Goal: Task Accomplishment & Management: Complete application form

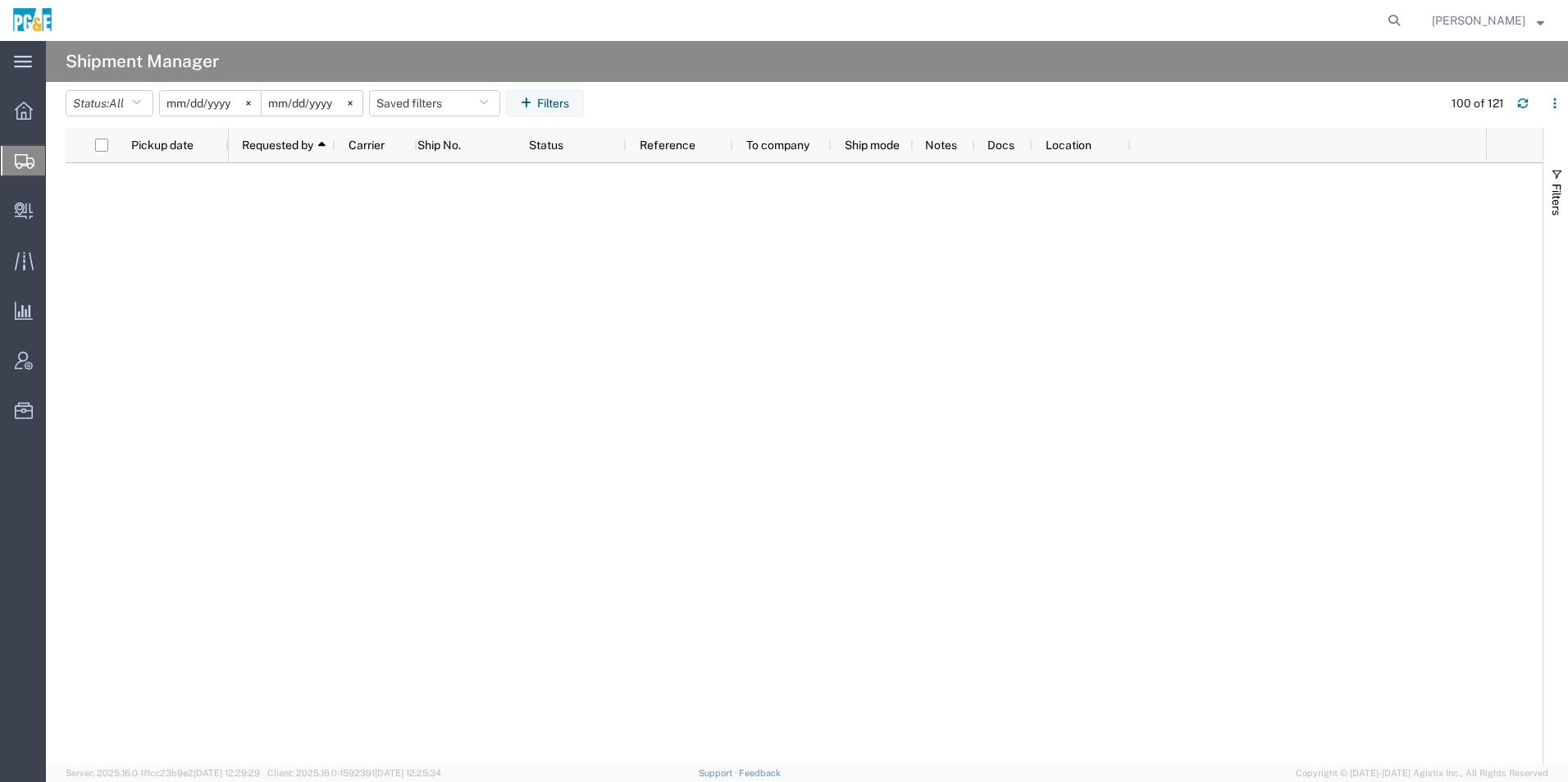
scroll to position [1804, 0]
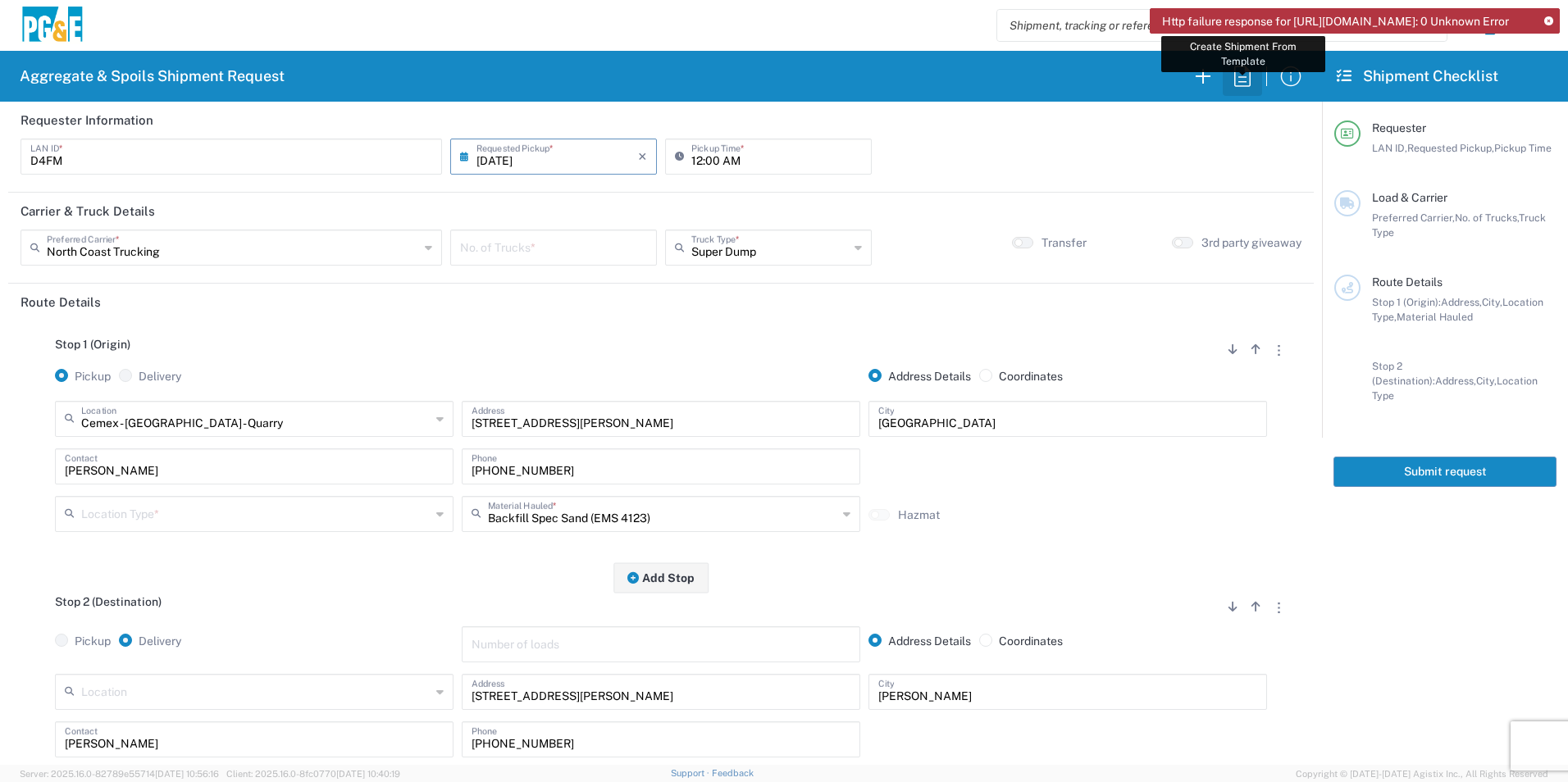
click at [1242, 80] on icon "button" at bounding box center [1243, 76] width 27 height 27
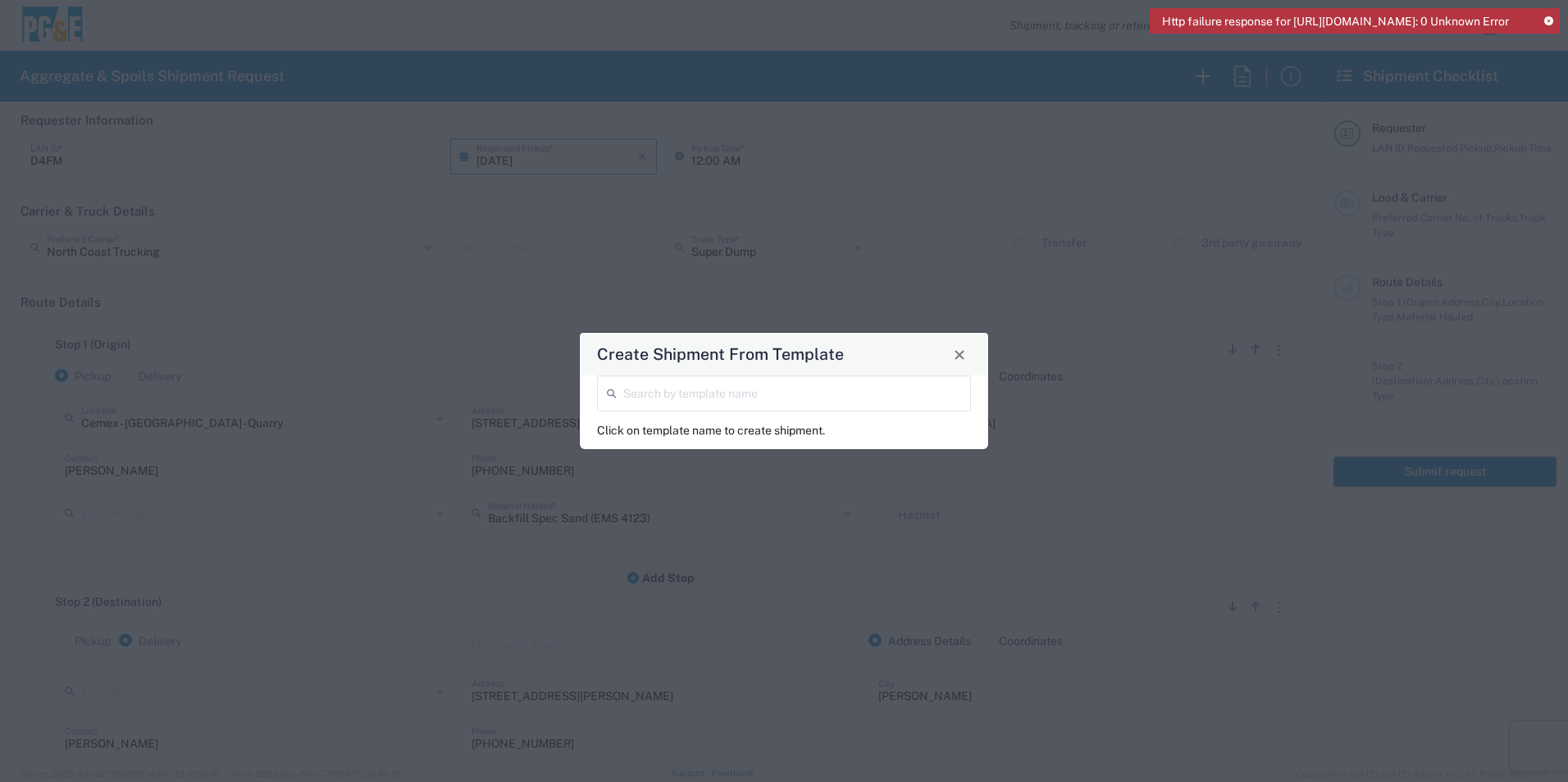
click at [734, 386] on input "search" at bounding box center [792, 392] width 338 height 28
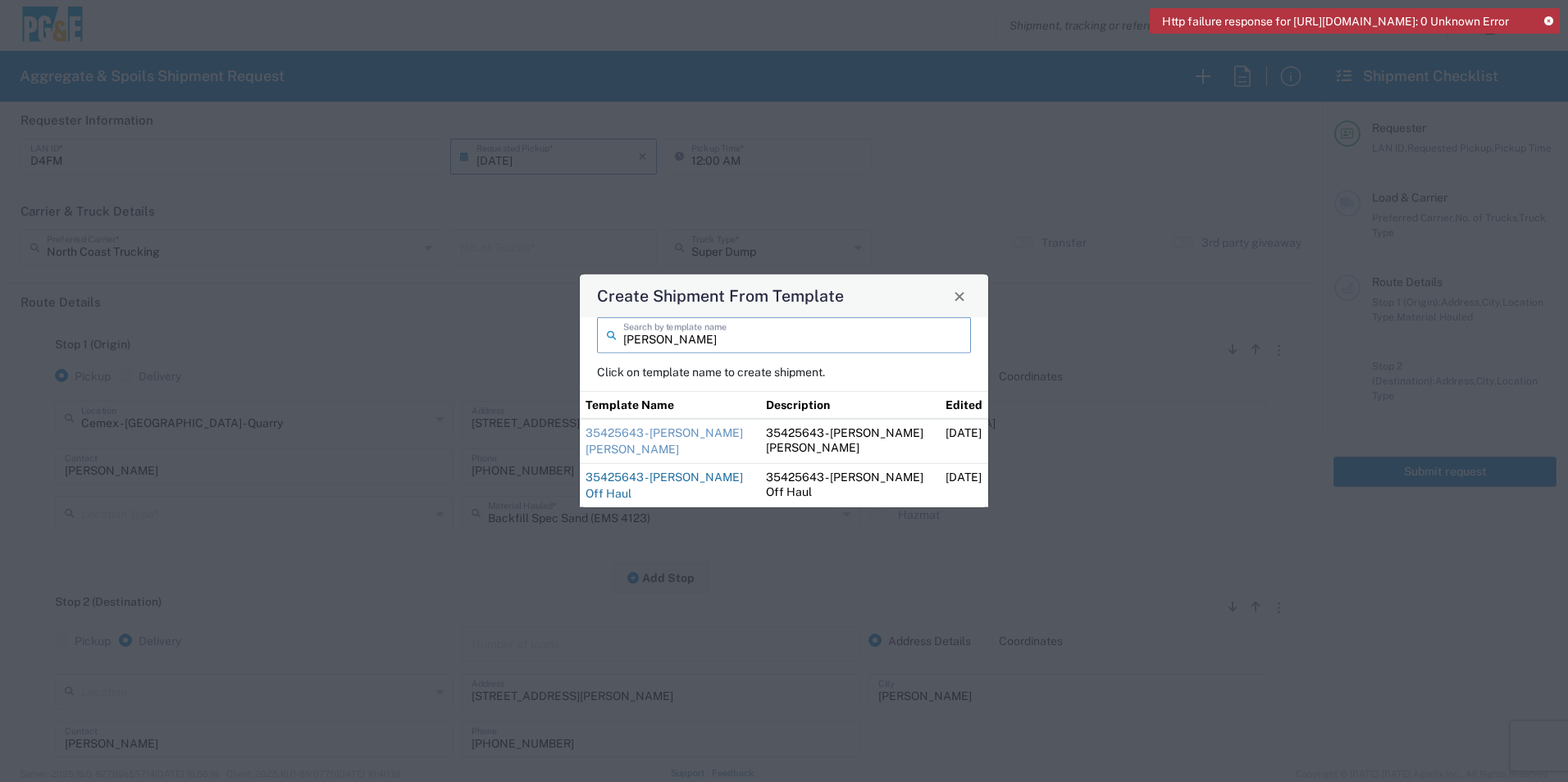
type input "[PERSON_NAME]"
click at [666, 479] on link "35425643 - [PERSON_NAME] Off Haul" at bounding box center [664, 485] width 157 height 29
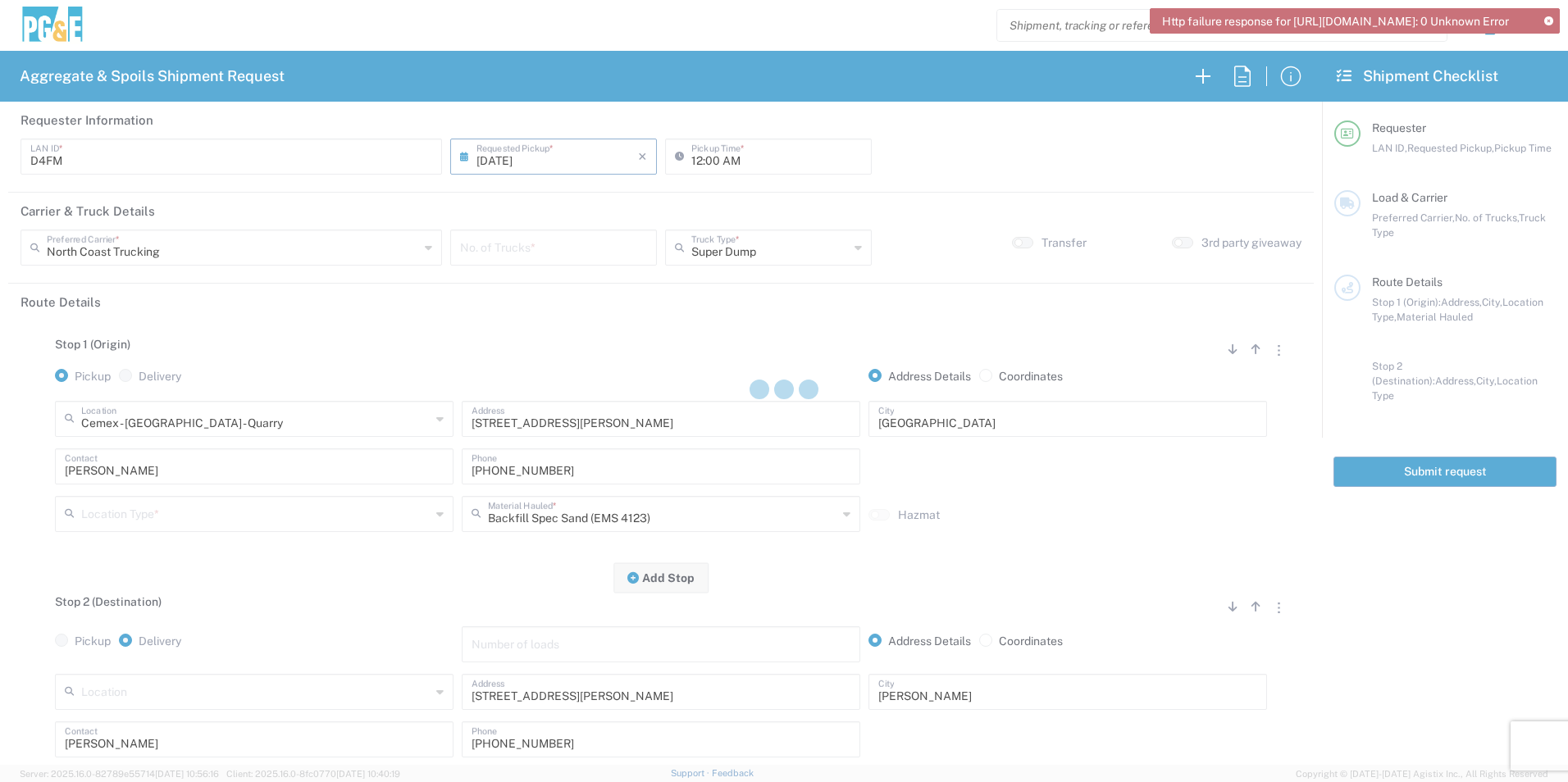
type input "CSGA"
type input "07:00 AM"
type input "[PERSON_NAME] Trucking"
type input "10 Yard Dump Truck"
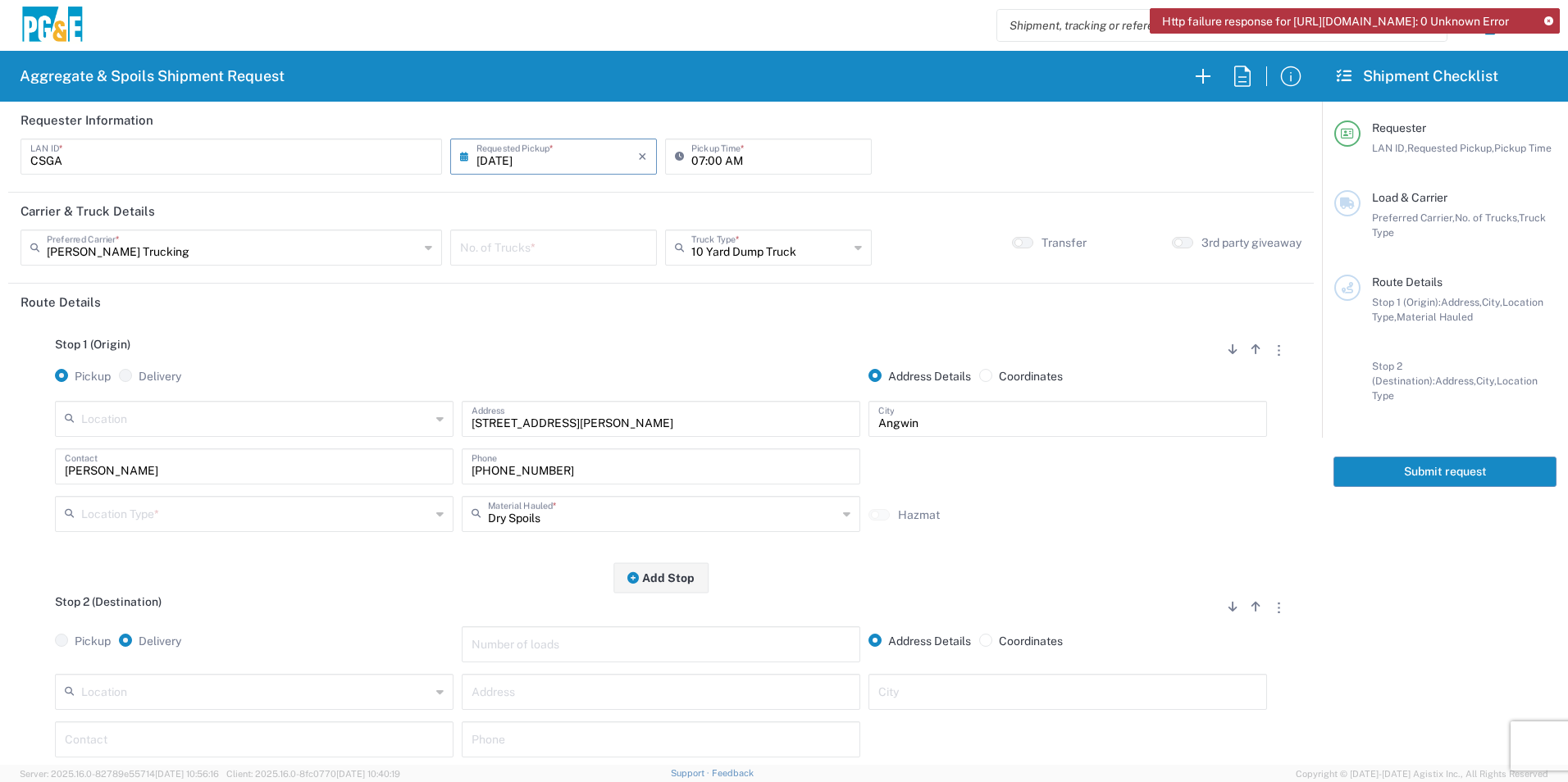
click at [542, 242] on input "number" at bounding box center [553, 246] width 187 height 28
type input "1"
click at [724, 247] on input "text" at bounding box center [770, 246] width 157 height 28
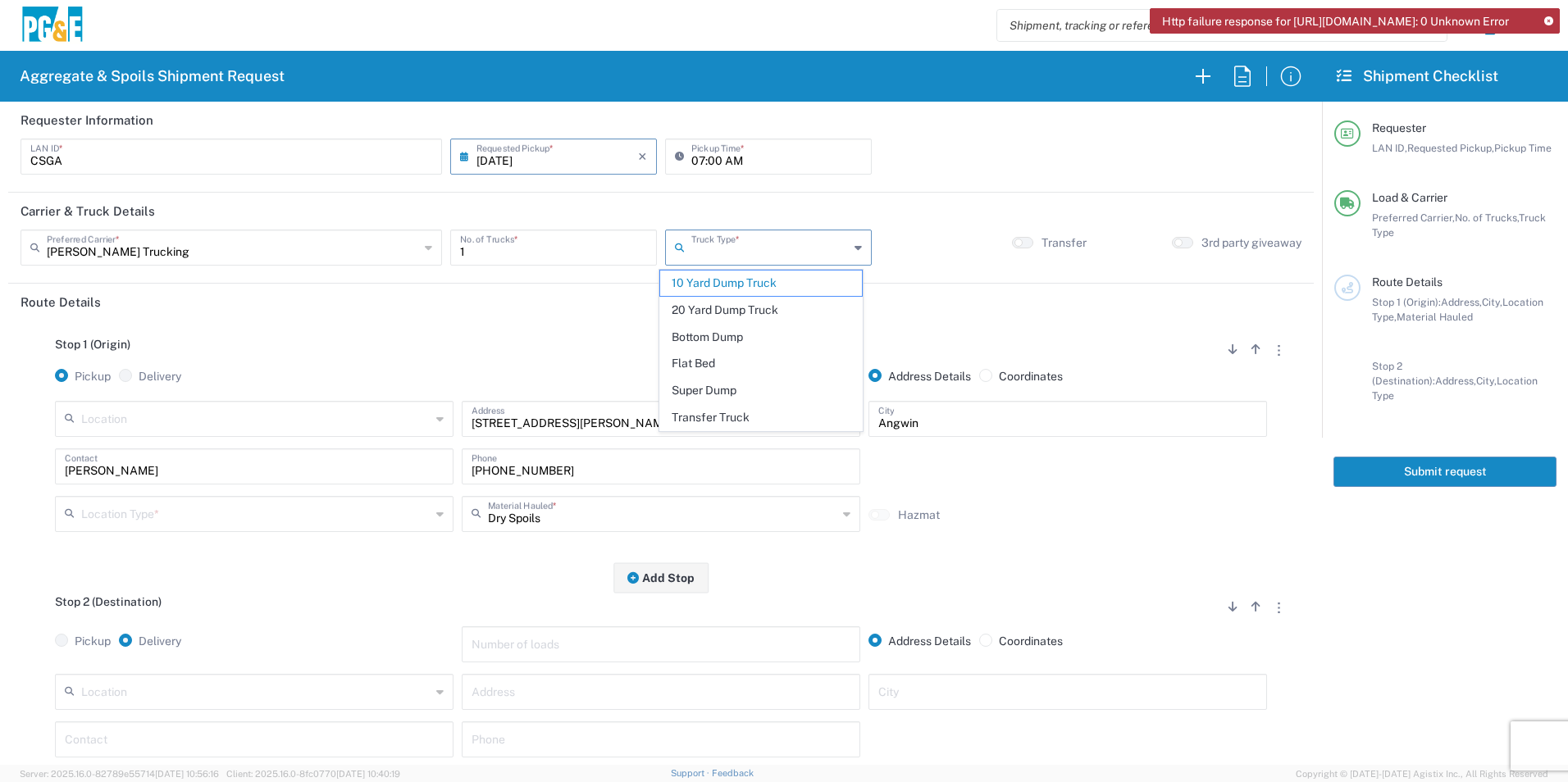
click at [694, 390] on span "Super Dump" at bounding box center [761, 391] width 201 height 26
type input "Super Dump"
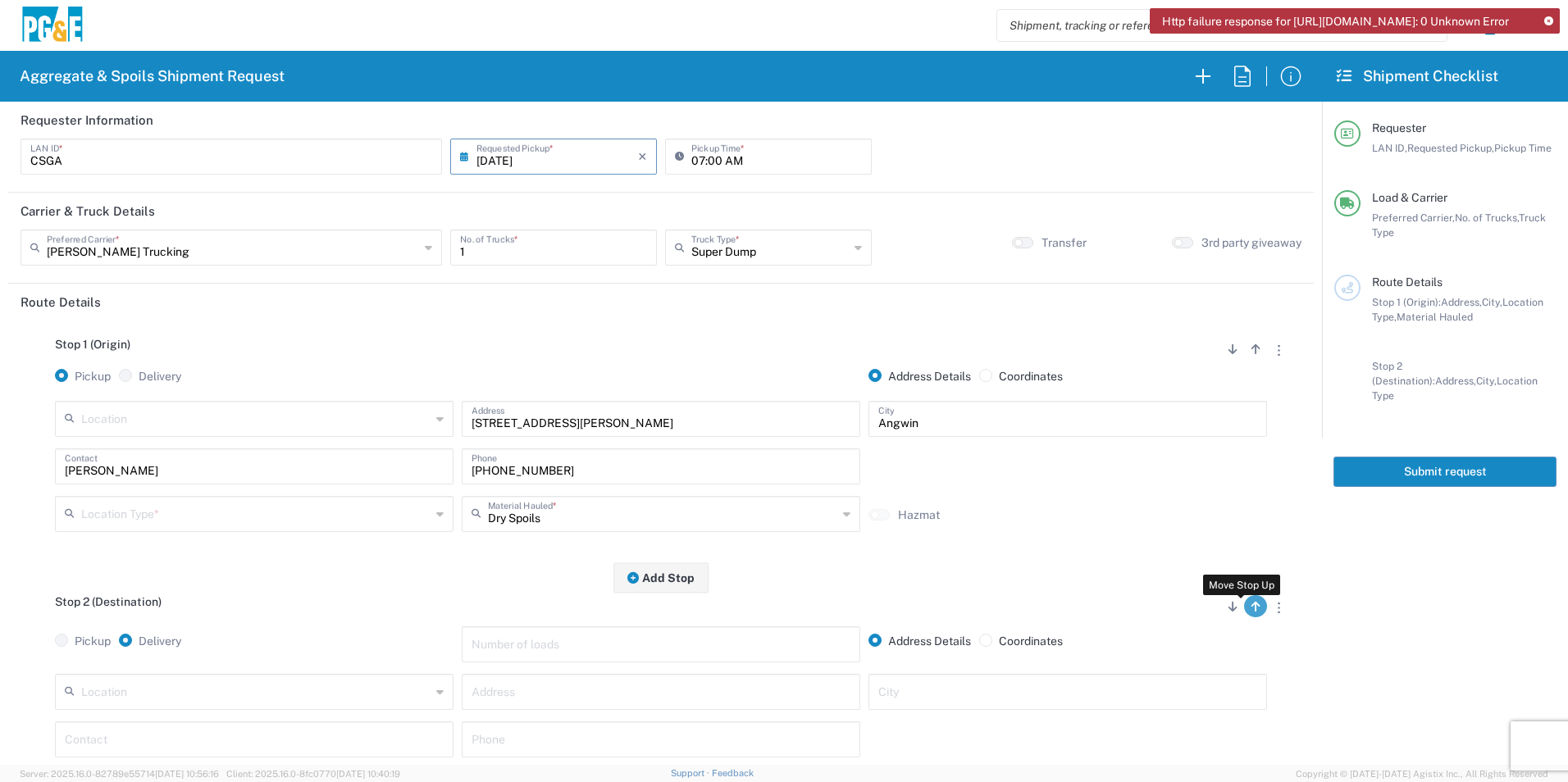
click at [1252, 606] on icon "button" at bounding box center [1256, 606] width 9 height 12
radio input "false"
radio input "true"
radio input "false"
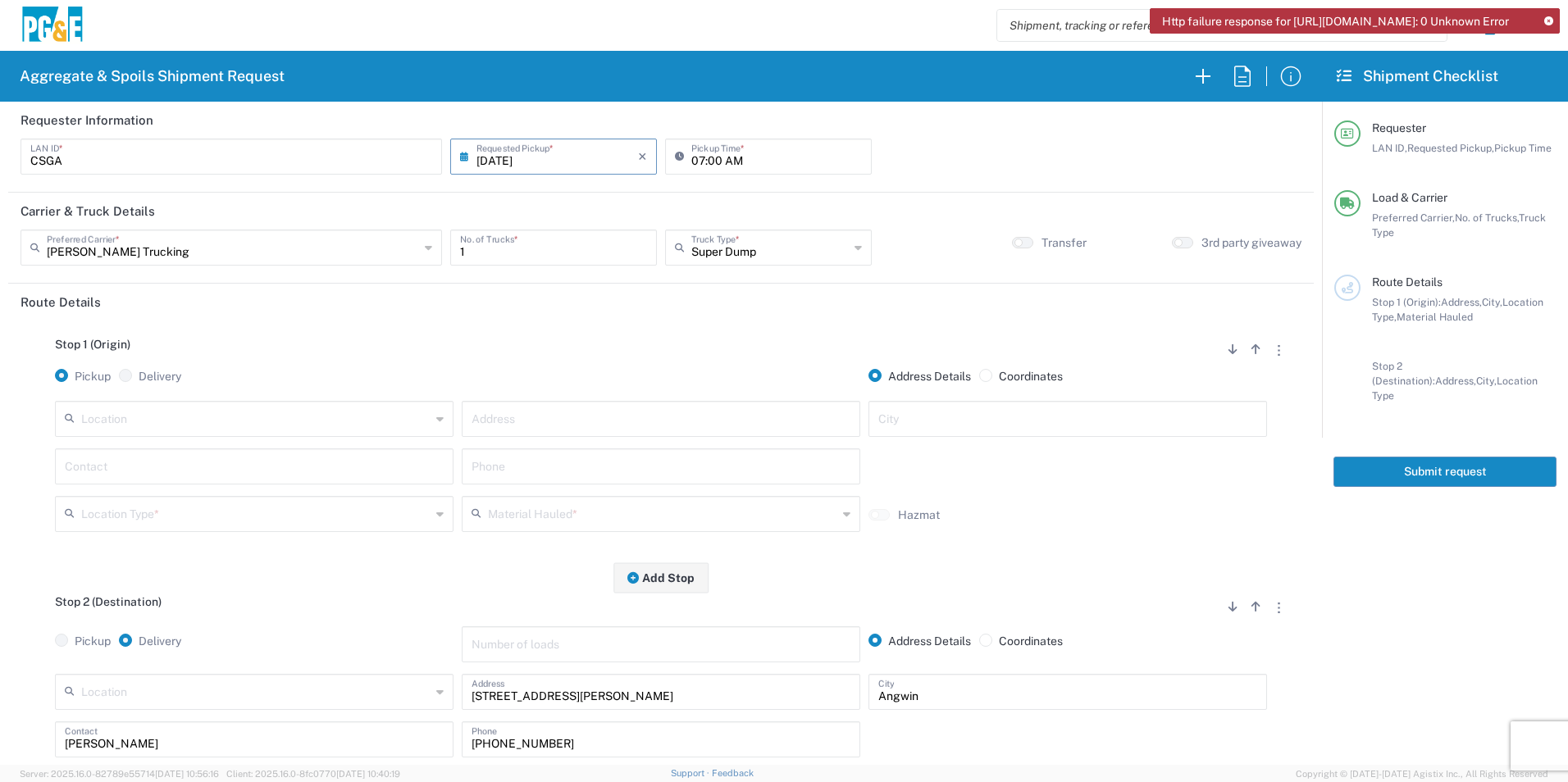
click at [102, 430] on input "text" at bounding box center [256, 418] width 350 height 28
click at [178, 462] on span "[PERSON_NAME] Quarry" at bounding box center [253, 455] width 391 height 26
type input "[PERSON_NAME] Quarry"
type input "[STREET_ADDRESS][PERSON_NAME]"
type input "Santa [PERSON_NAME]"
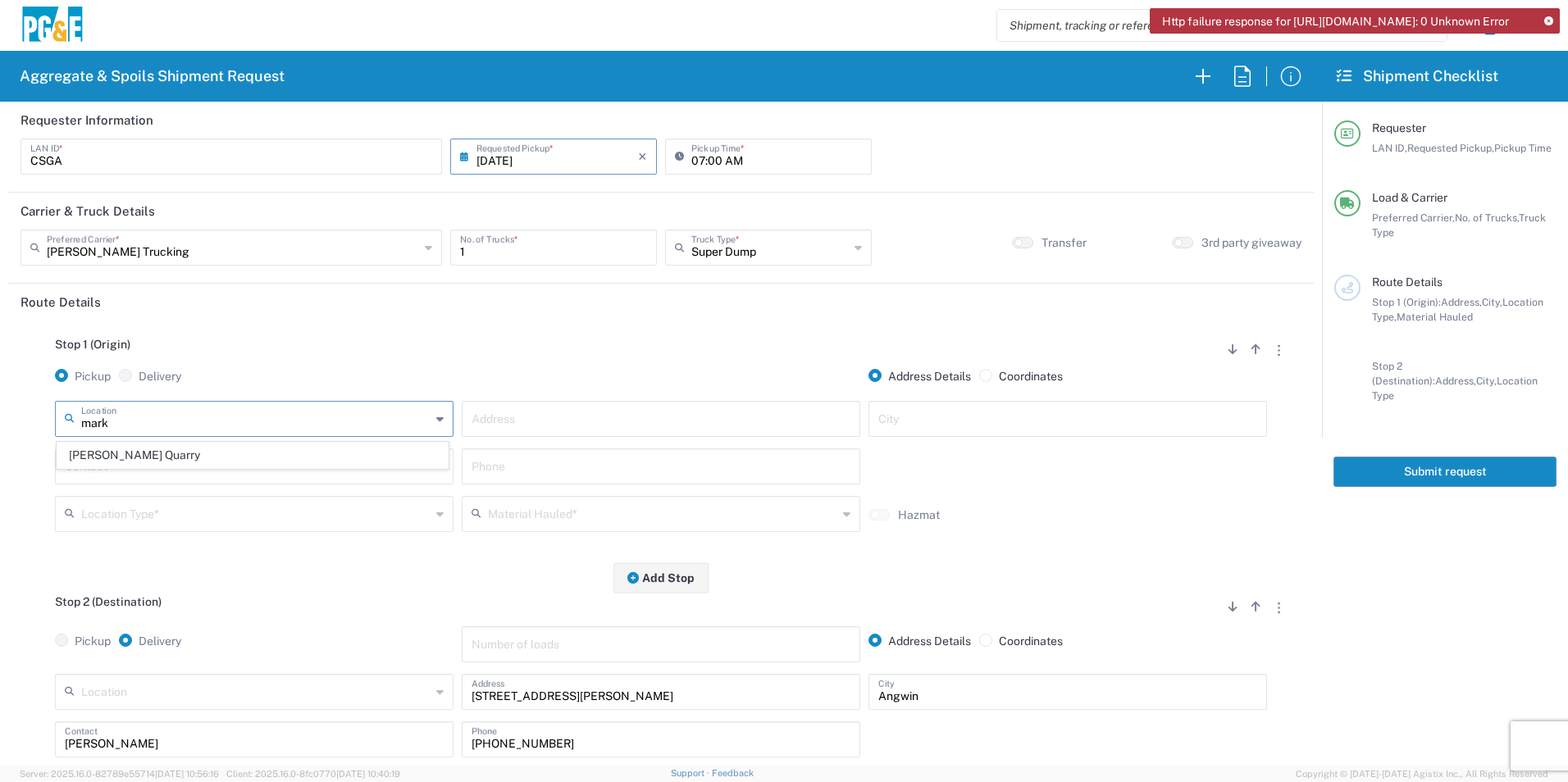
type input "Quarry"
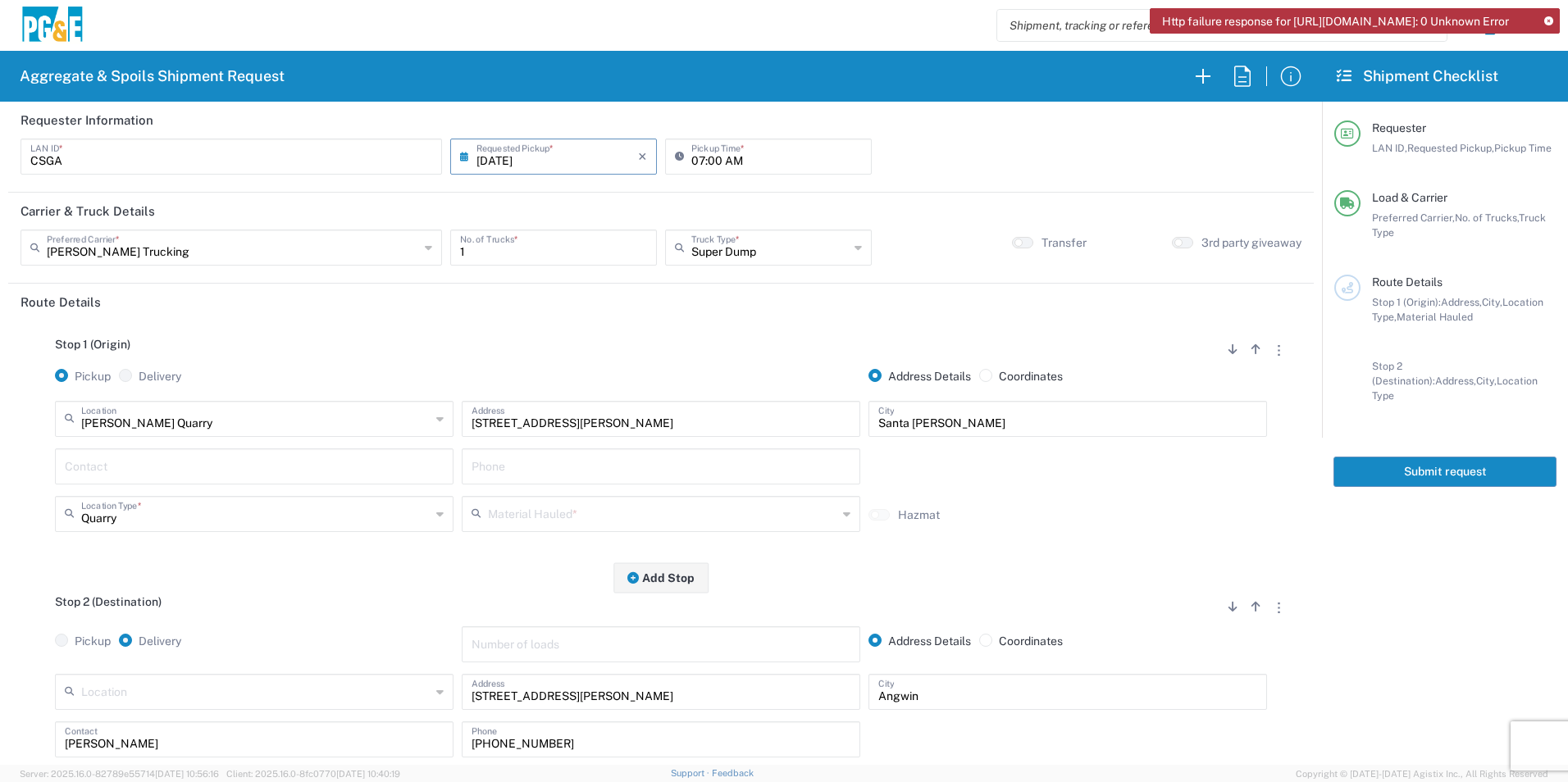
click at [157, 472] on input "text" at bounding box center [254, 465] width 379 height 28
type input "[PERSON_NAME]"
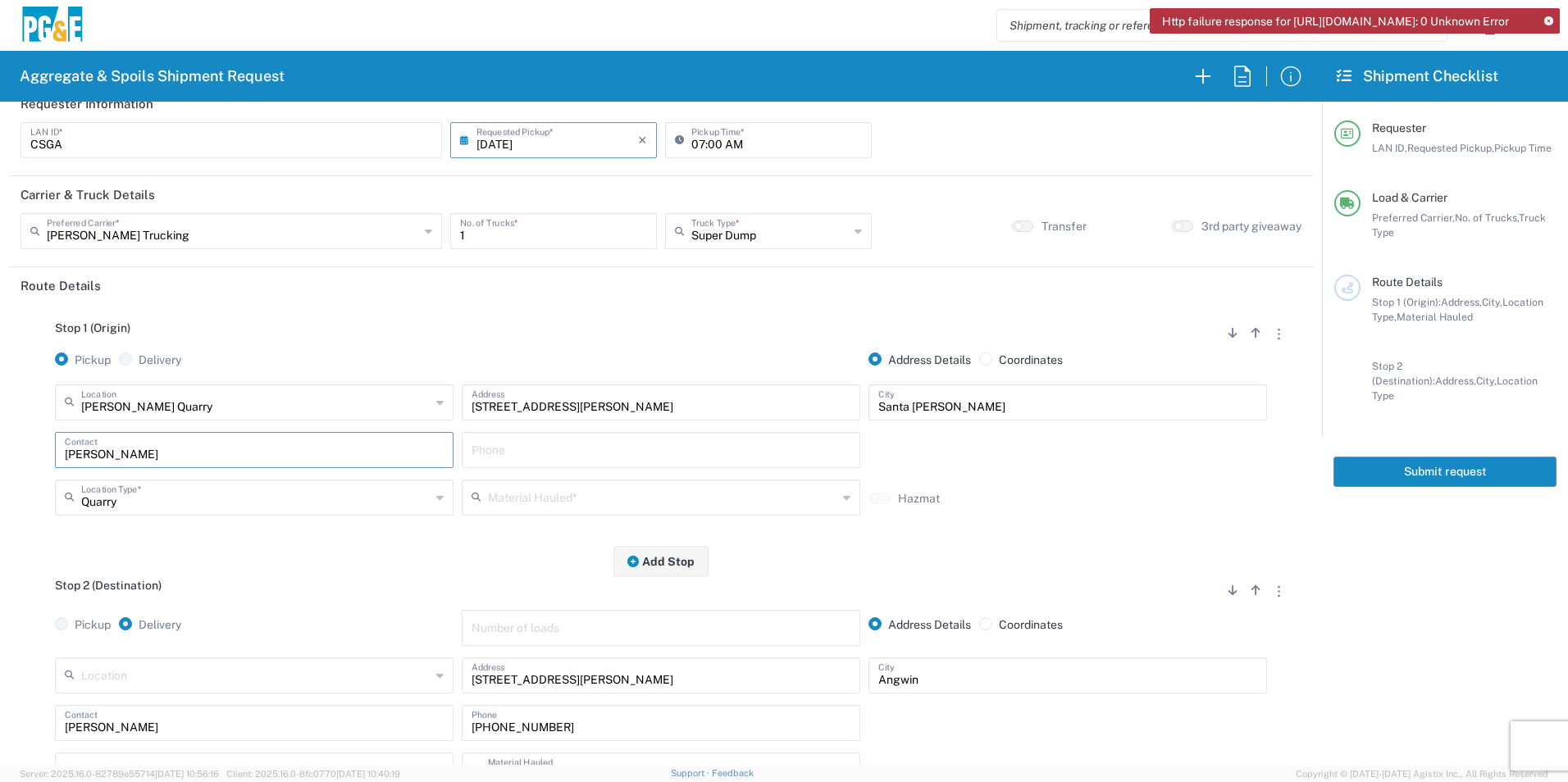
drag, startPoint x: 590, startPoint y: 747, endPoint x: 159, endPoint y: 747, distance: 431.0
click at [159, 747] on div "Location [STREET_ADDRESS][PERSON_NAME] 7/11 Materials - [GEOGRAPHIC_DATA] - Qua…" at bounding box center [661, 729] width 1281 height 143
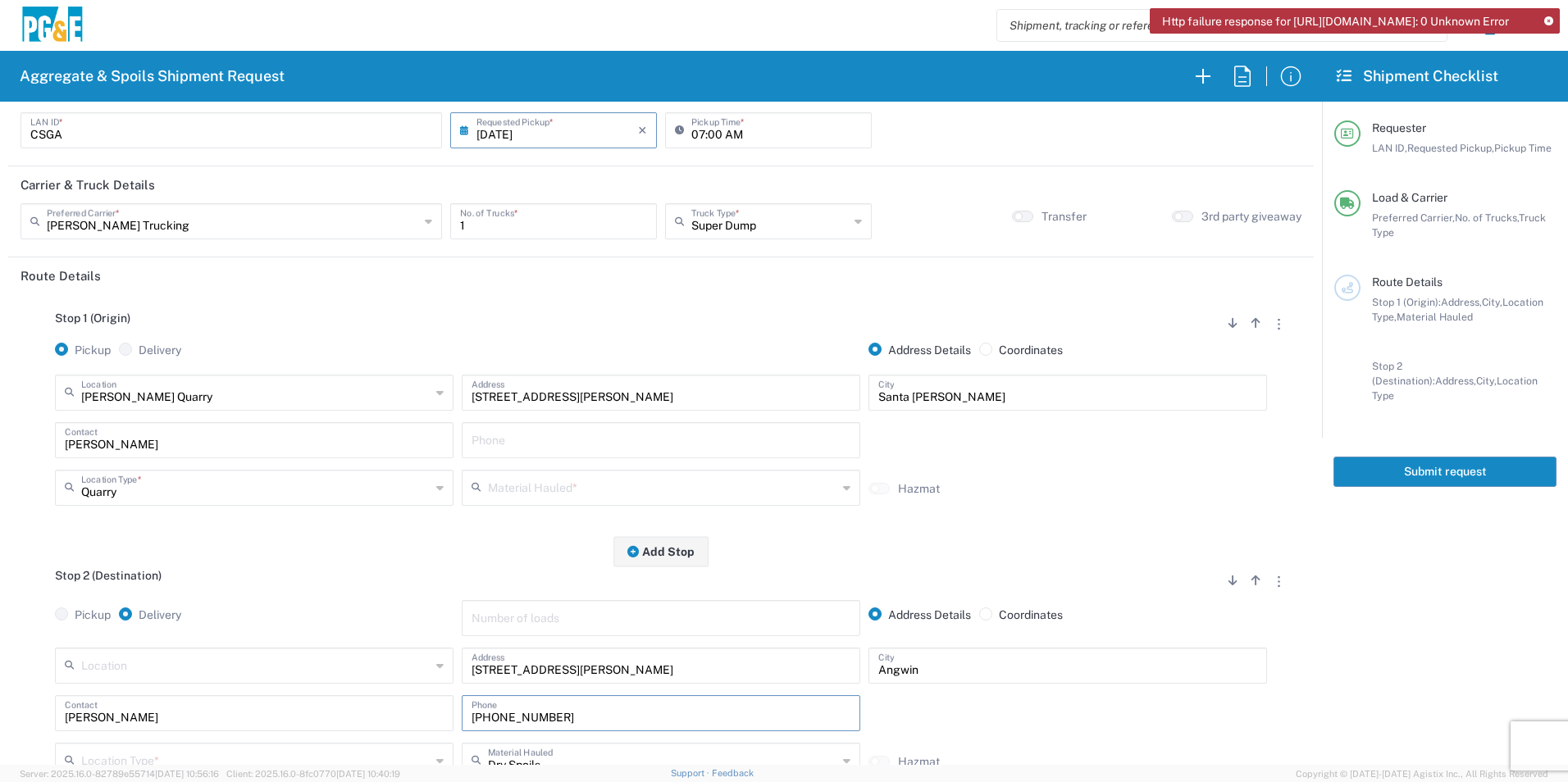
click at [616, 439] on input "text" at bounding box center [661, 439] width 379 height 28
paste input "[PHONE_NUMBER]"
type input "[PHONE_NUMBER]"
click at [607, 487] on input "text" at bounding box center [663, 486] width 350 height 28
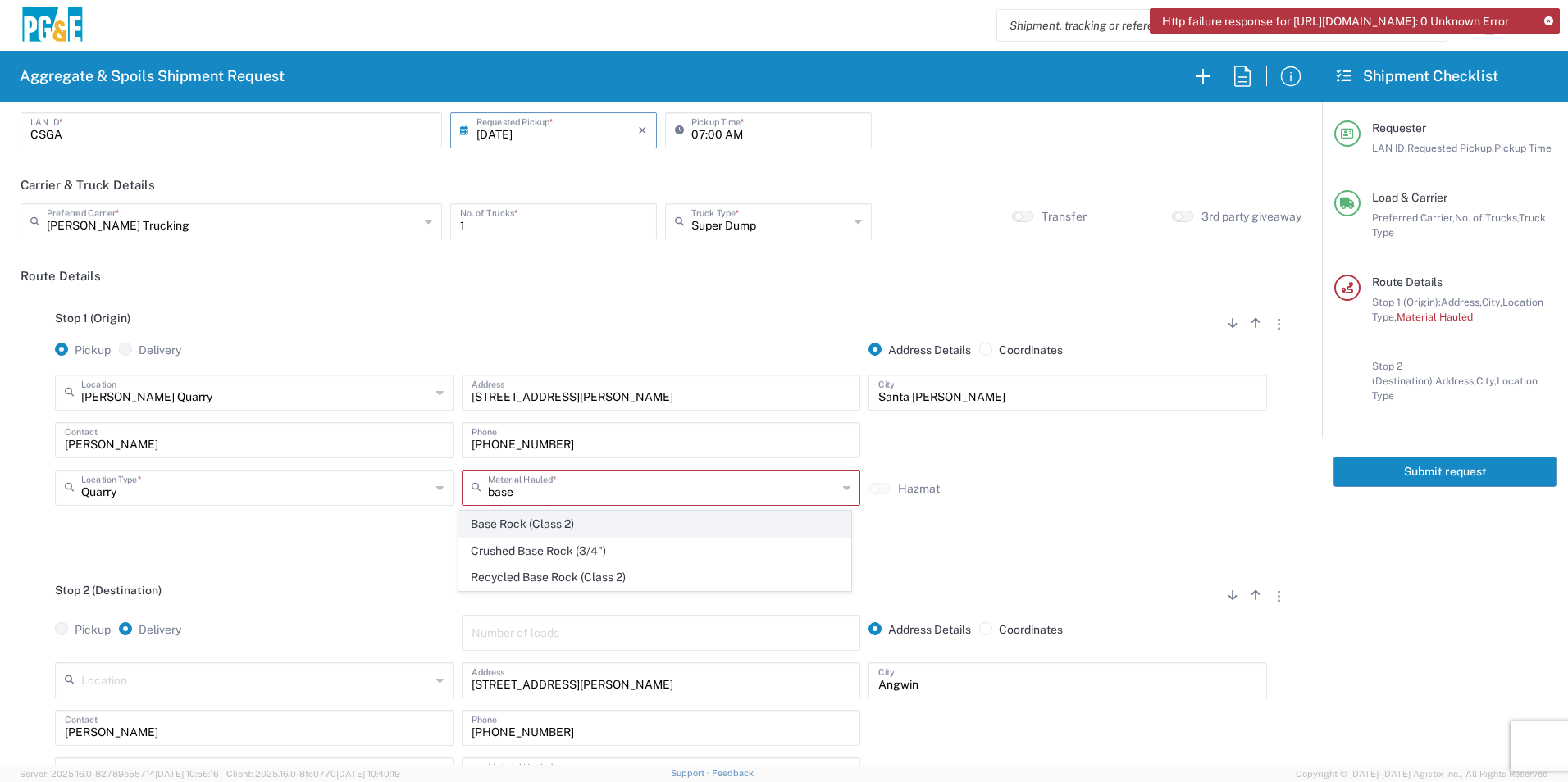
click at [583, 522] on span "Base Rock (Class 2)" at bounding box center [654, 524] width 391 height 26
type input "Base Rock (Class 2)"
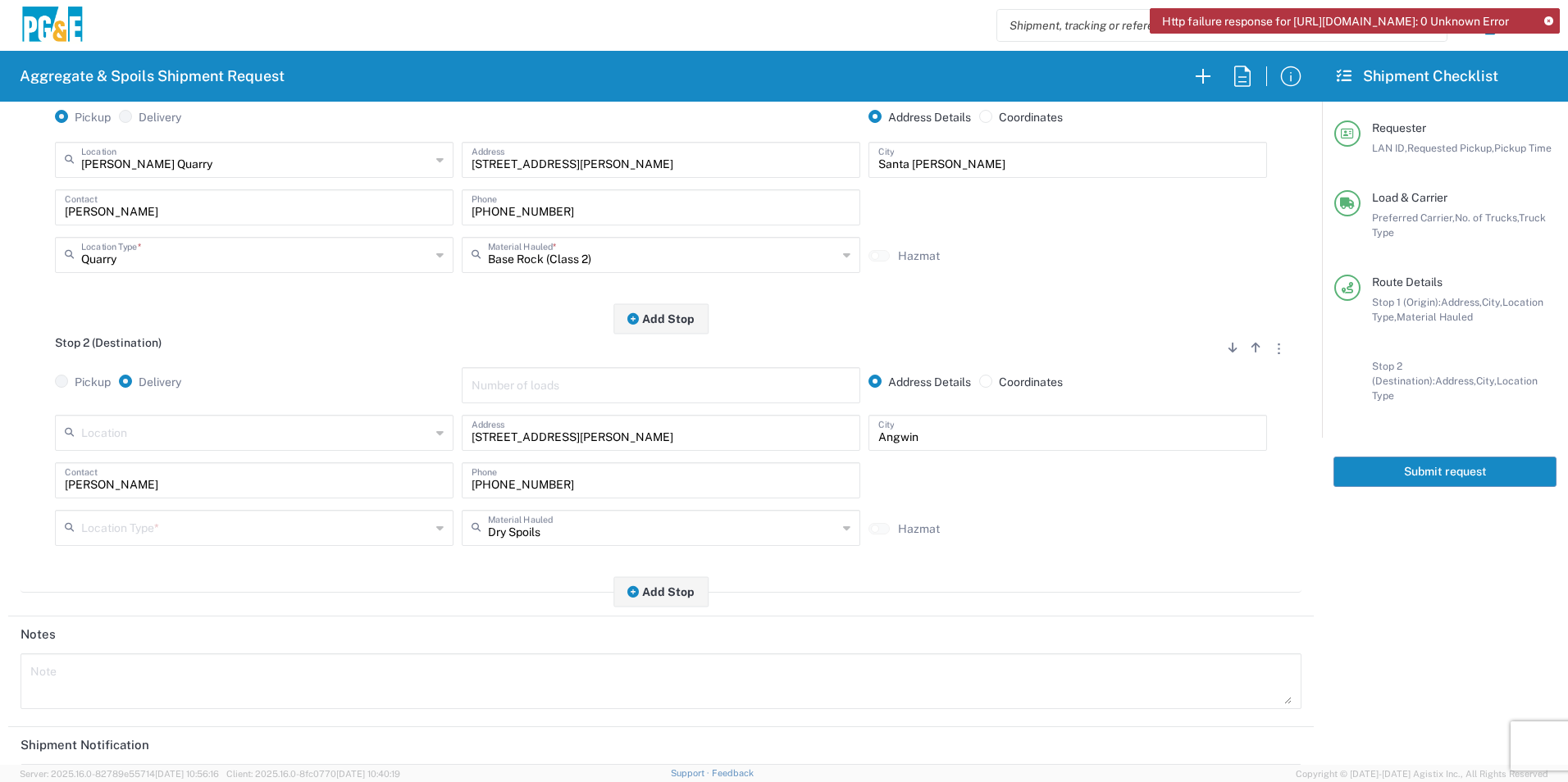
scroll to position [273, 0]
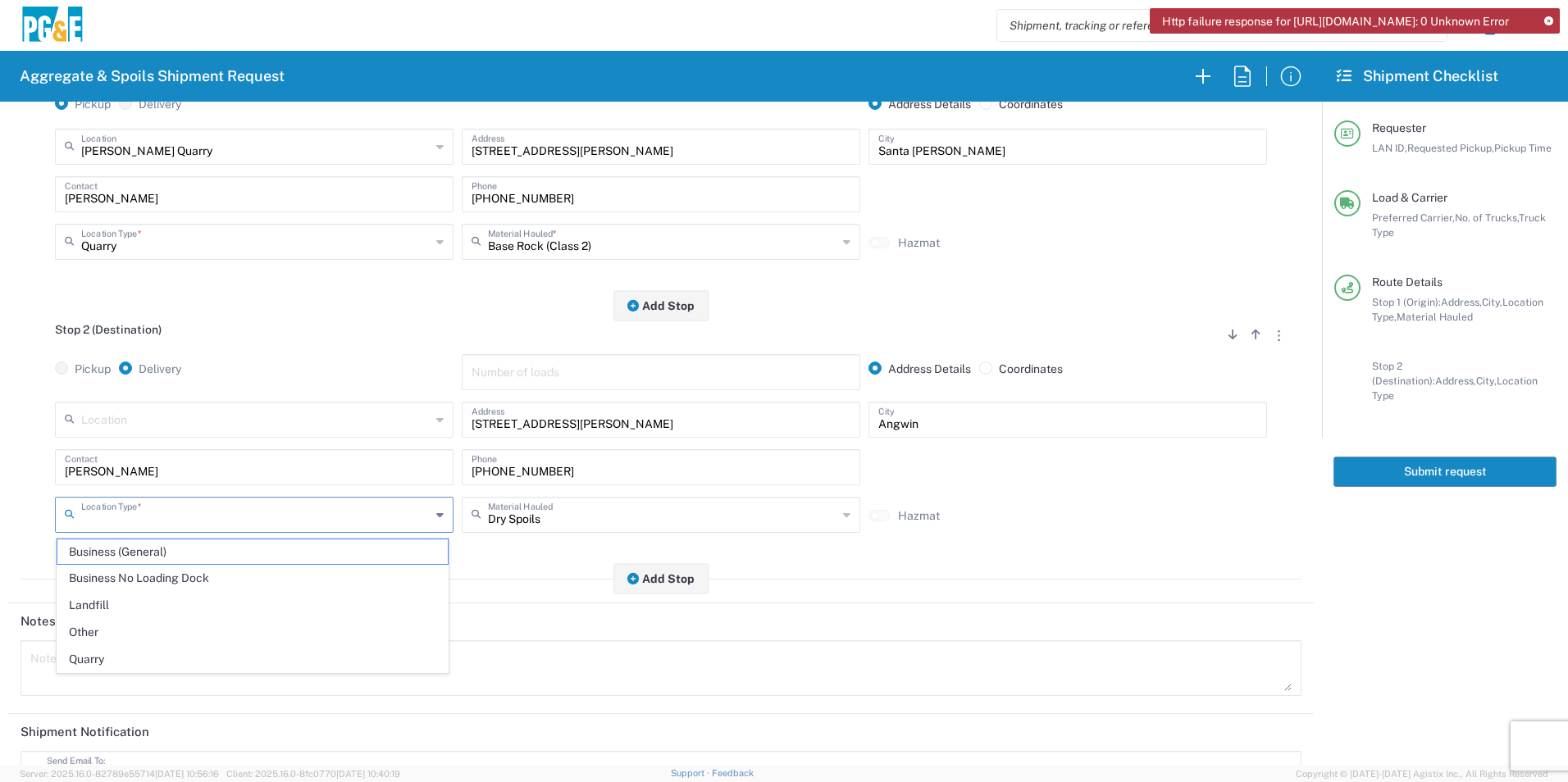
click at [226, 502] on input "text" at bounding box center [256, 514] width 350 height 28
click at [131, 624] on span "Other" at bounding box center [253, 632] width 391 height 26
type input "Other"
click at [578, 524] on input "text" at bounding box center [663, 514] width 350 height 28
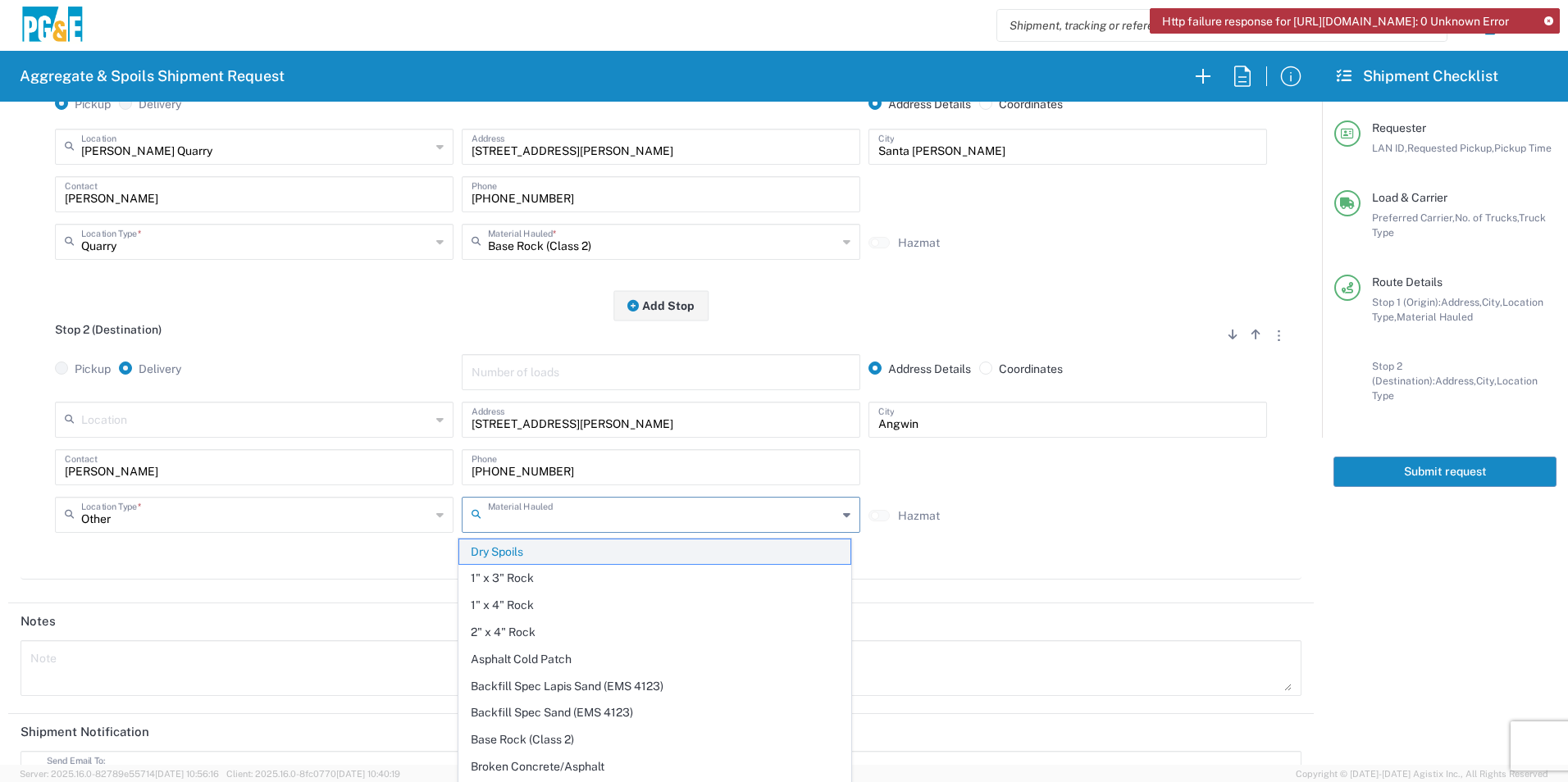
click at [519, 557] on span "Dry Spoils" at bounding box center [654, 552] width 391 height 26
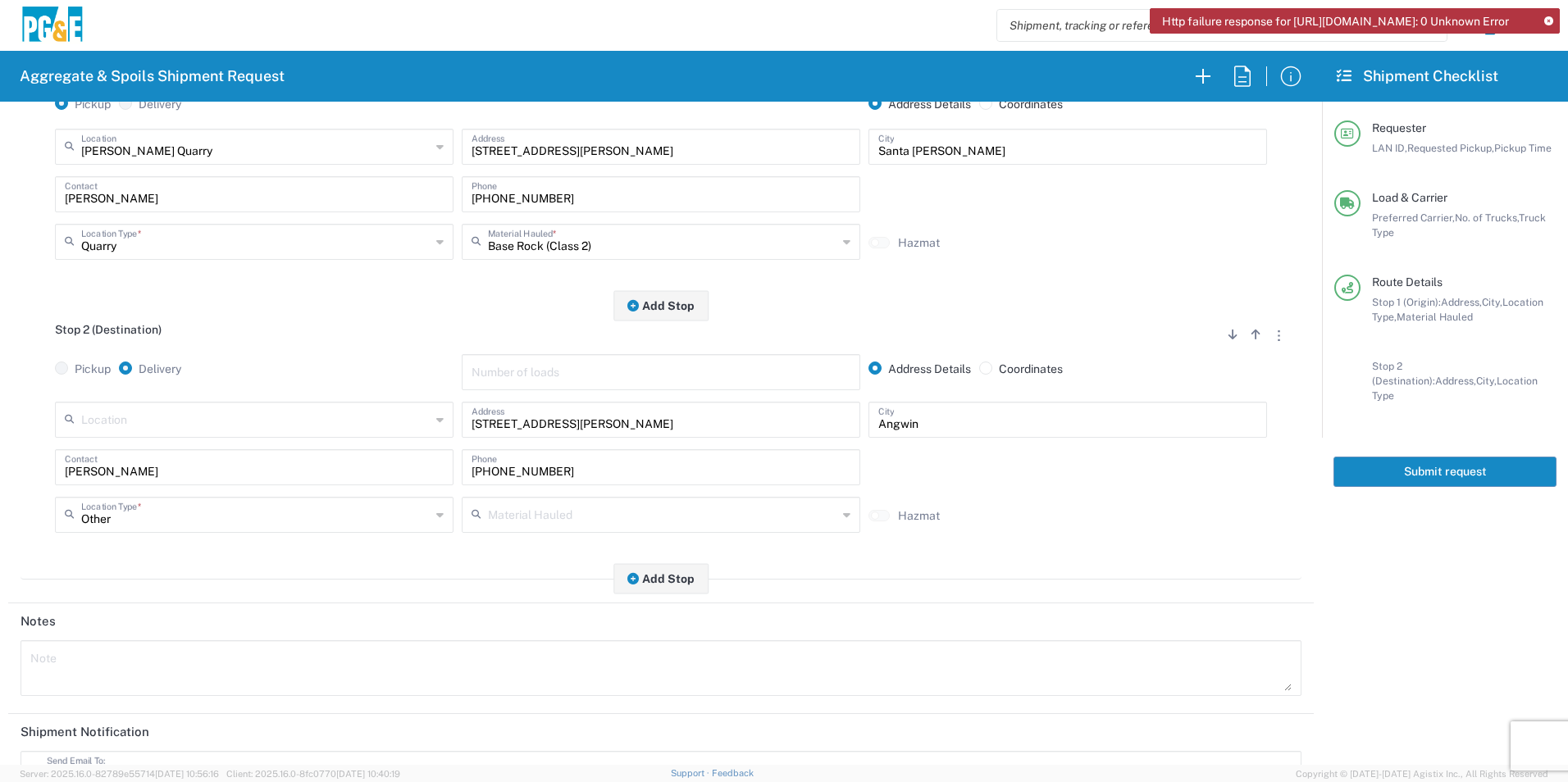
click at [218, 671] on textarea at bounding box center [661, 668] width 1262 height 46
drag, startPoint x: 242, startPoint y: 656, endPoint x: -4, endPoint y: 615, distance: 249.4
click at [0, 615] on html "Http failure response for [URL][DOMAIN_NAME]: 0 Unknown Error Aggregate & Spoil…" at bounding box center [784, 391] width 1568 height 782
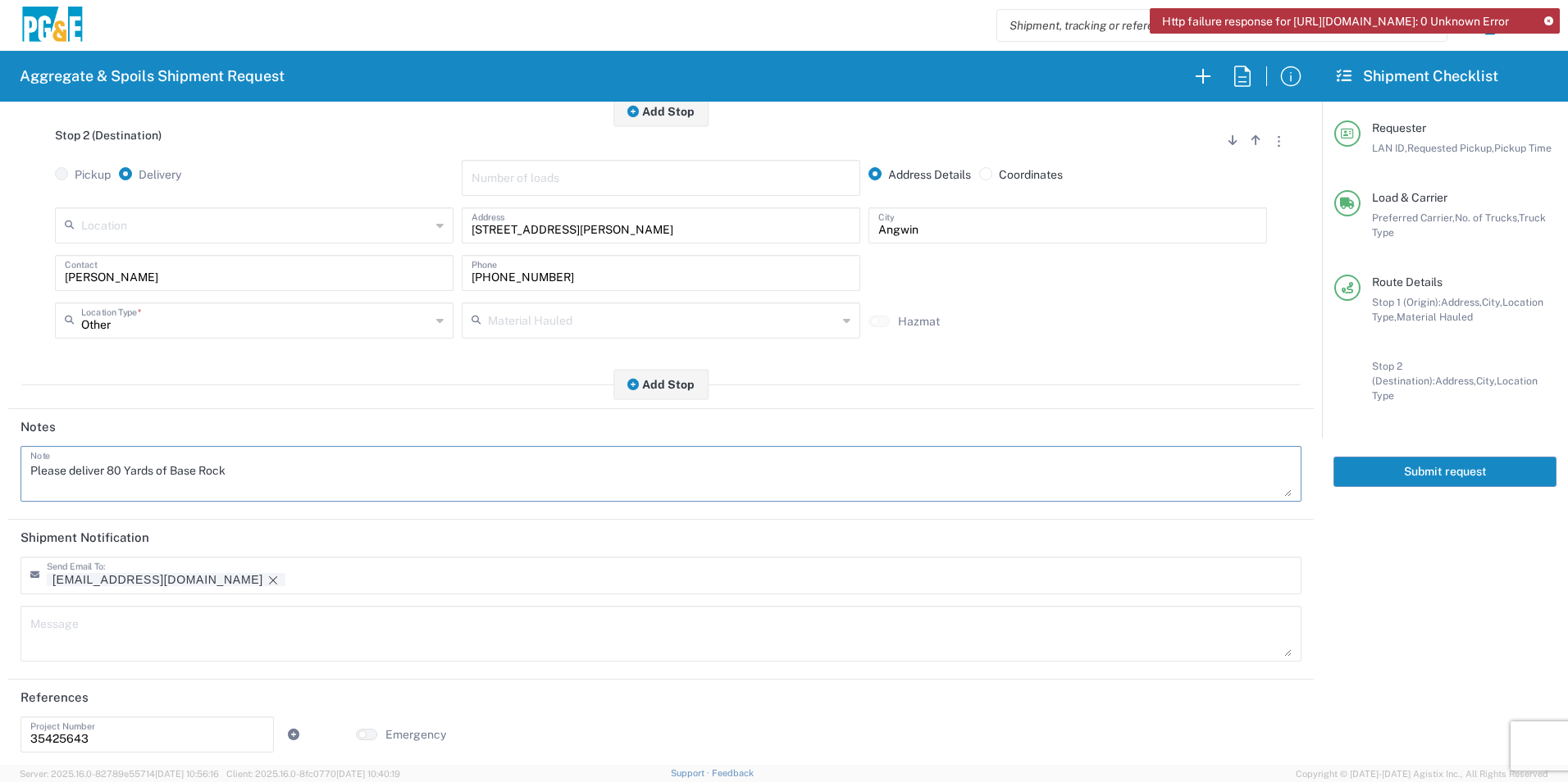
scroll to position [474, 0]
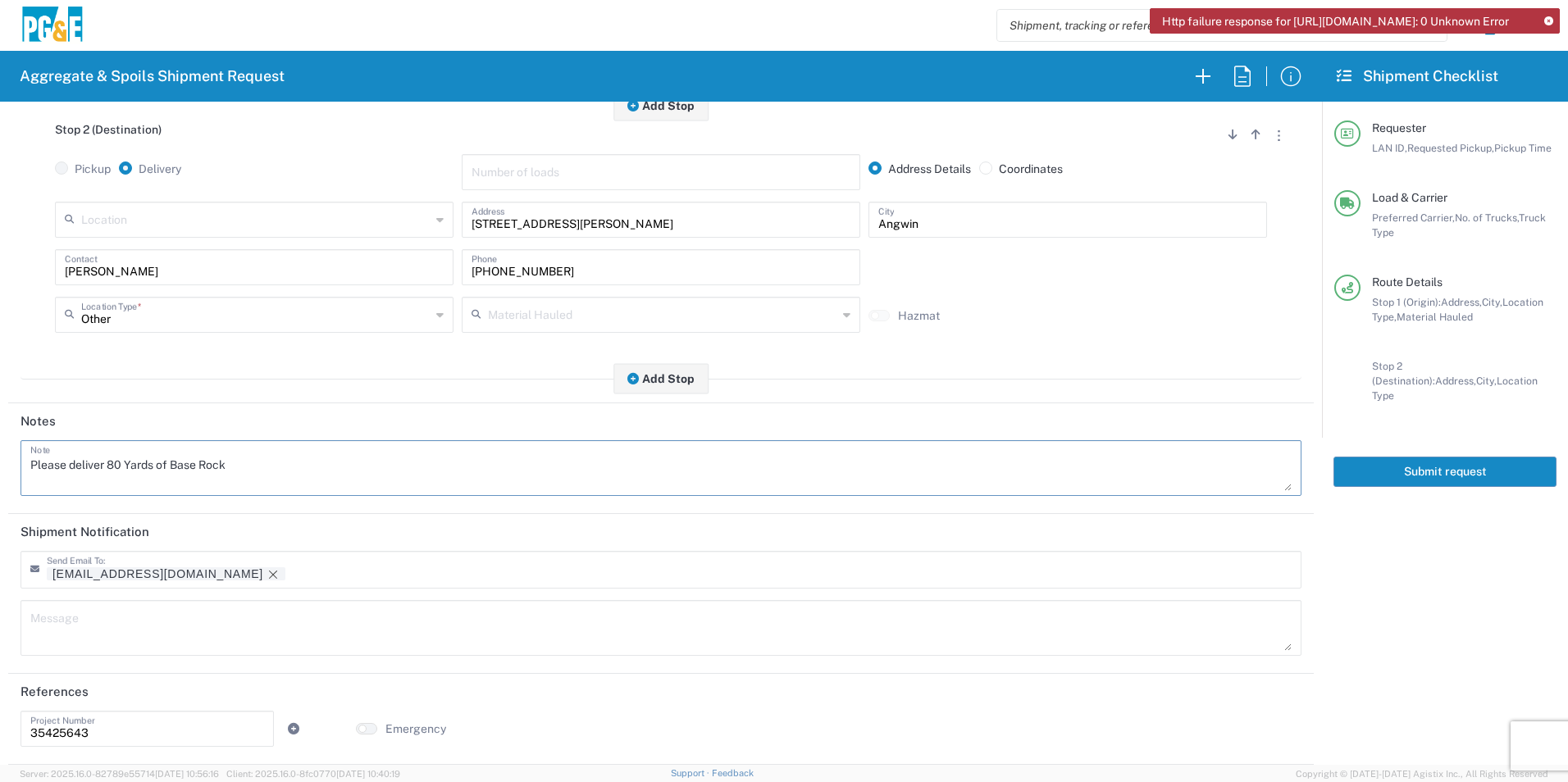
type textarea "Please deliver 80 Yards of Base Rock"
click at [198, 628] on textarea at bounding box center [661, 628] width 1262 height 46
paste textarea "Please deliver 80 Yards of Base Rock"
type textarea "Please deliver 80 Yards of Base Rock"
click at [266, 571] on icon "Remove tag" at bounding box center [273, 574] width 13 height 13
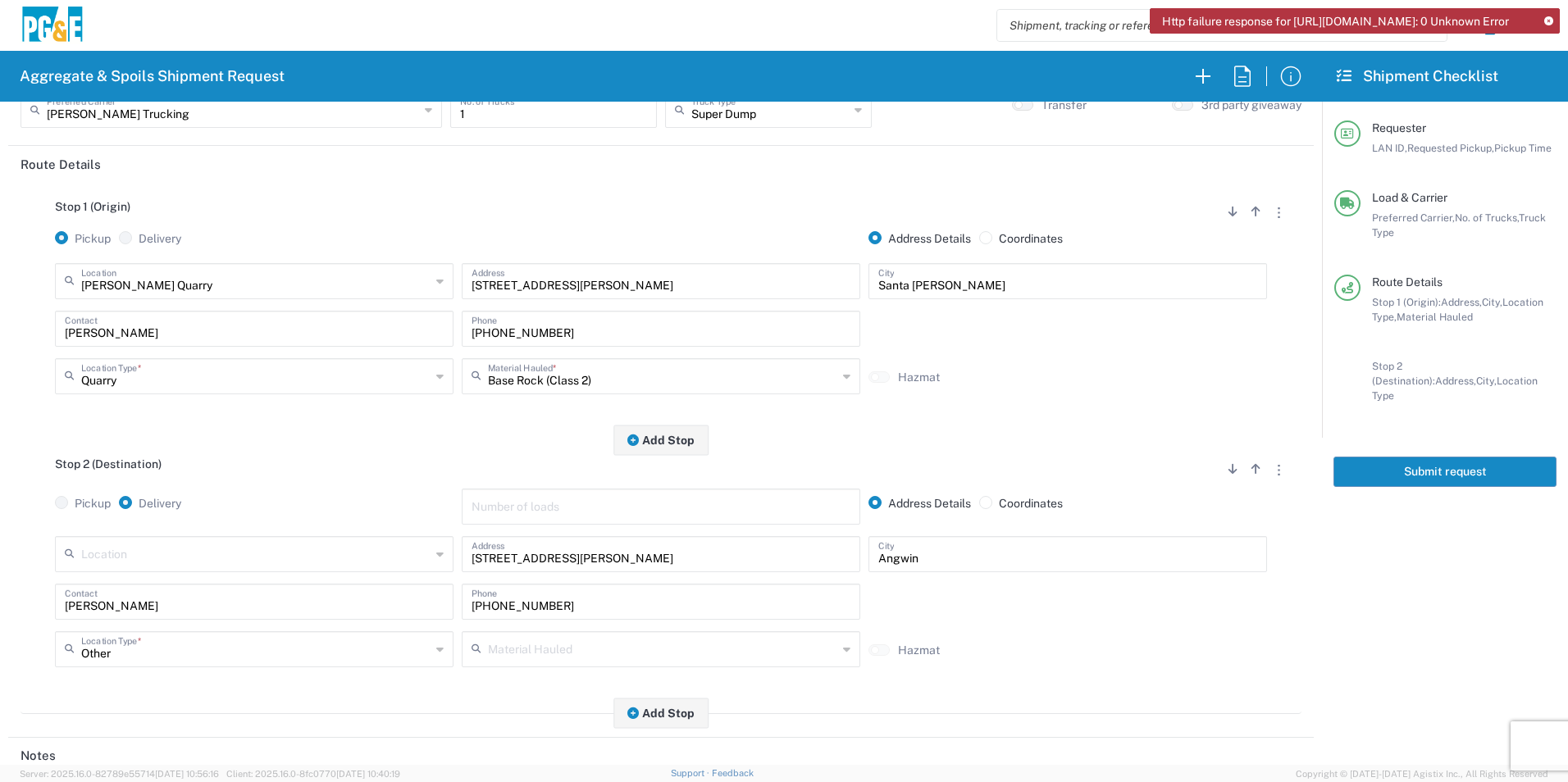
scroll to position [0, 0]
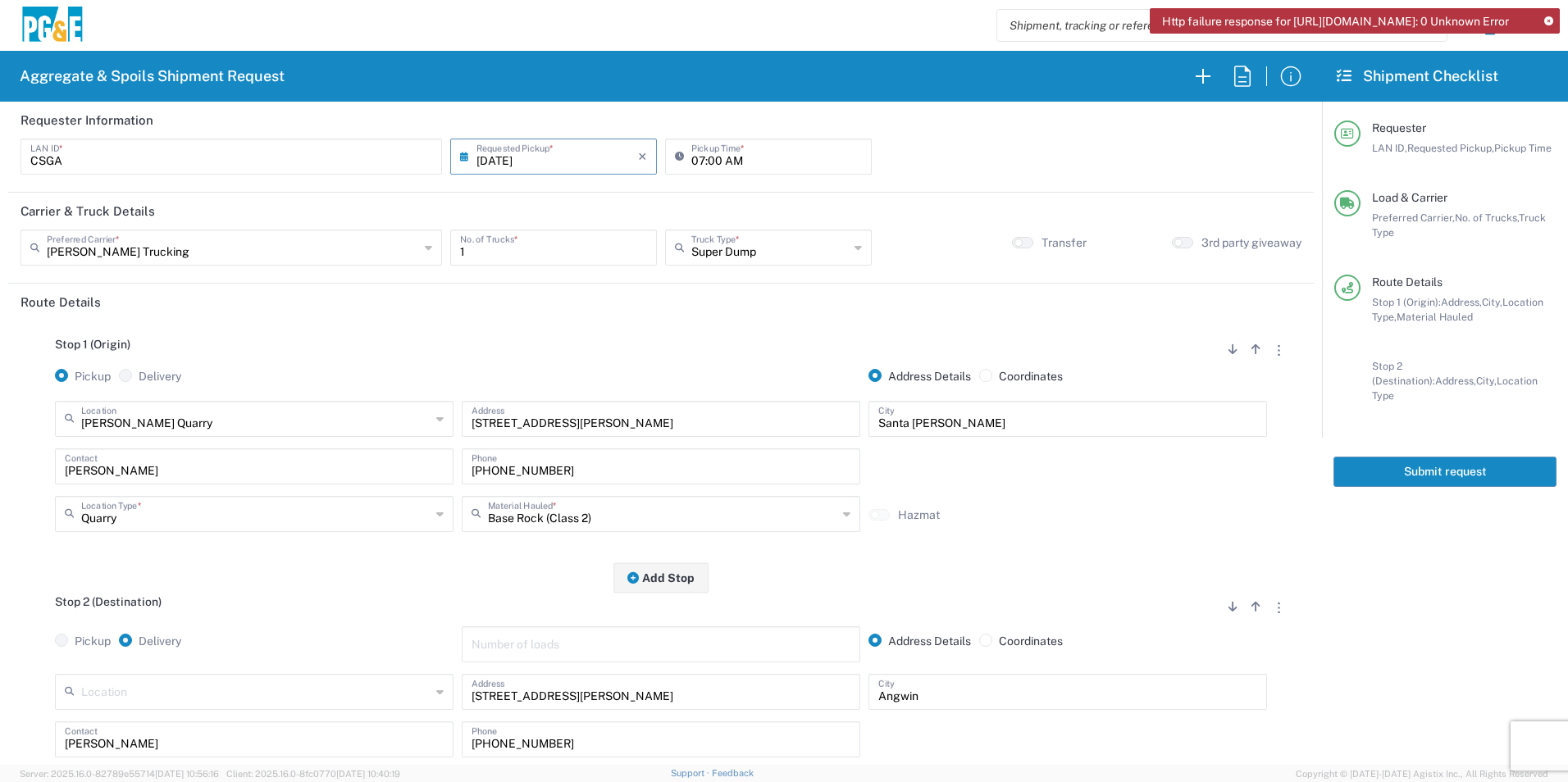
click at [1465, 465] on button "Submit request" at bounding box center [1445, 472] width 223 height 30
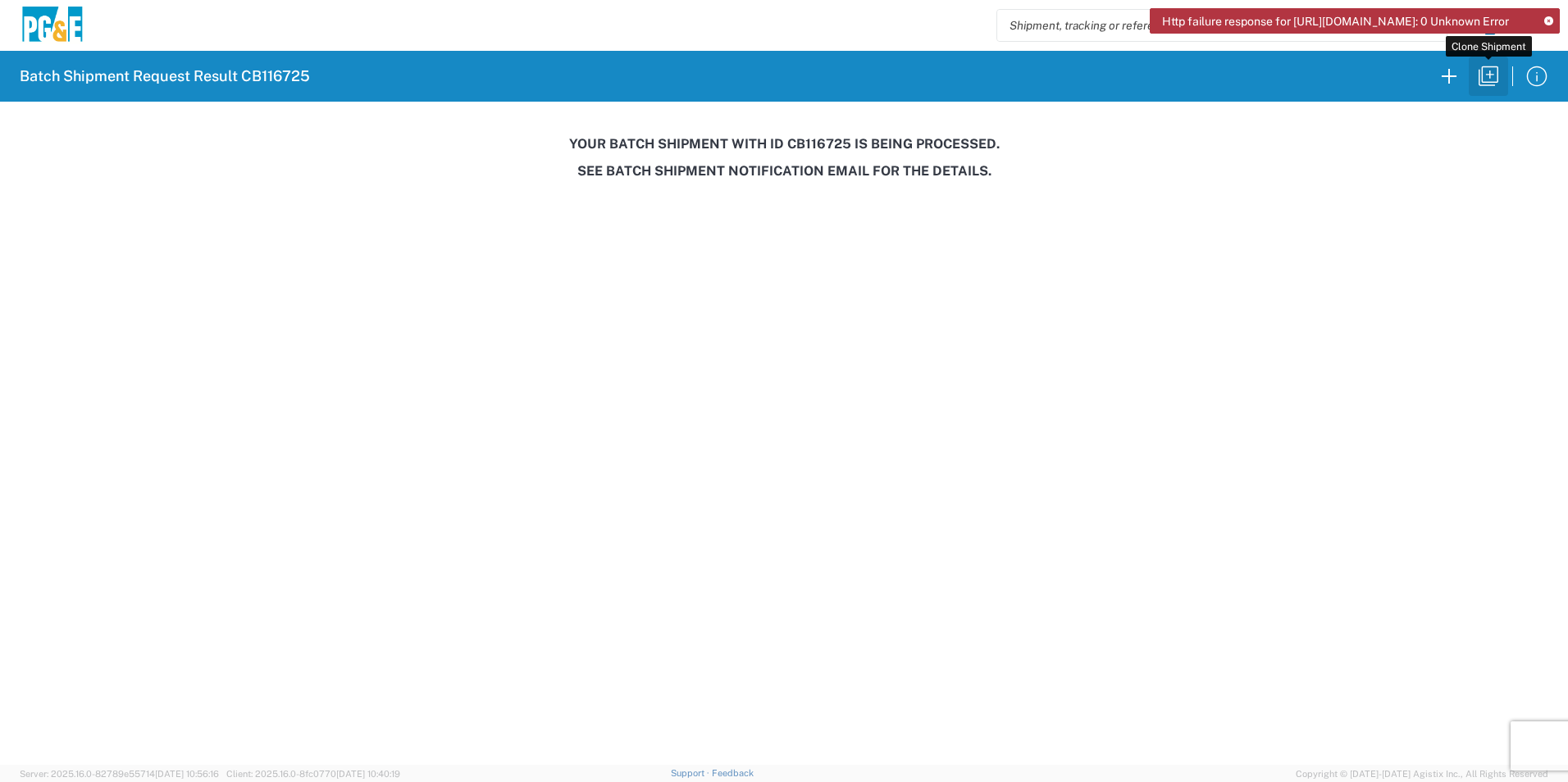
click at [1486, 75] on icon "button" at bounding box center [1489, 76] width 27 height 27
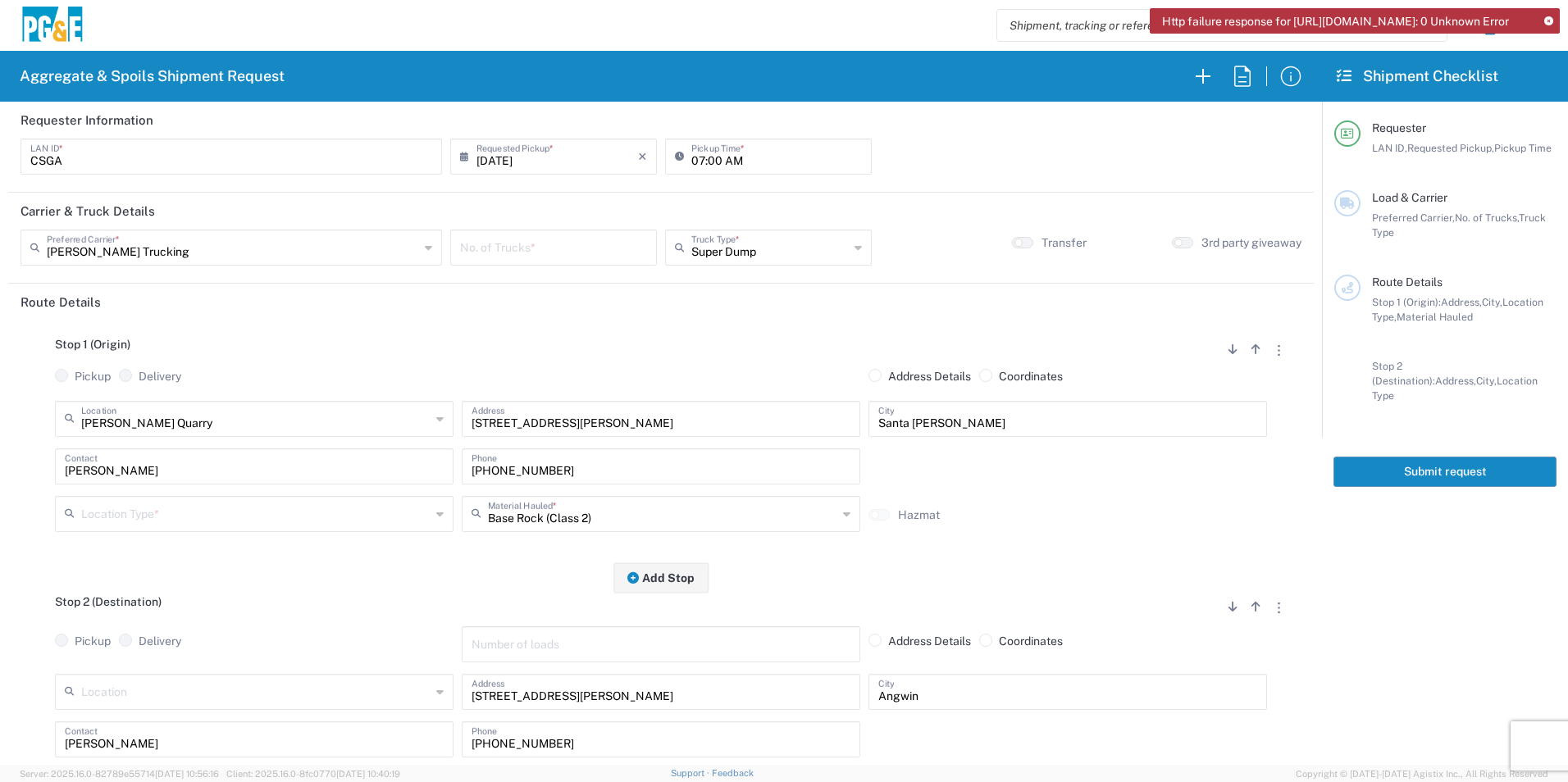
click at [543, 260] on input "number" at bounding box center [553, 246] width 187 height 28
type input "1"
click at [226, 524] on input "text" at bounding box center [256, 513] width 350 height 28
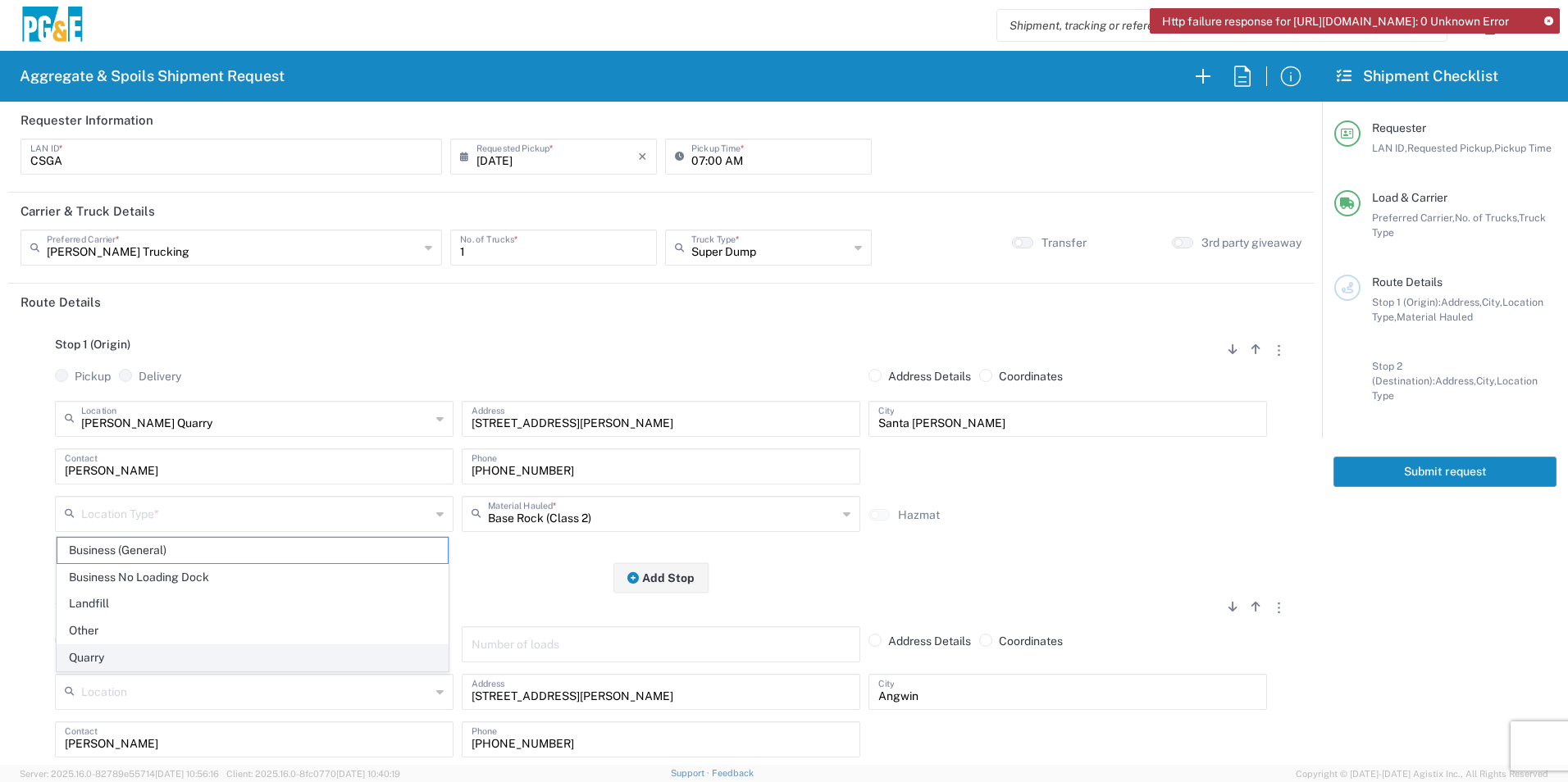
click at [124, 648] on span "Quarry" at bounding box center [253, 658] width 391 height 26
type input "Quarry"
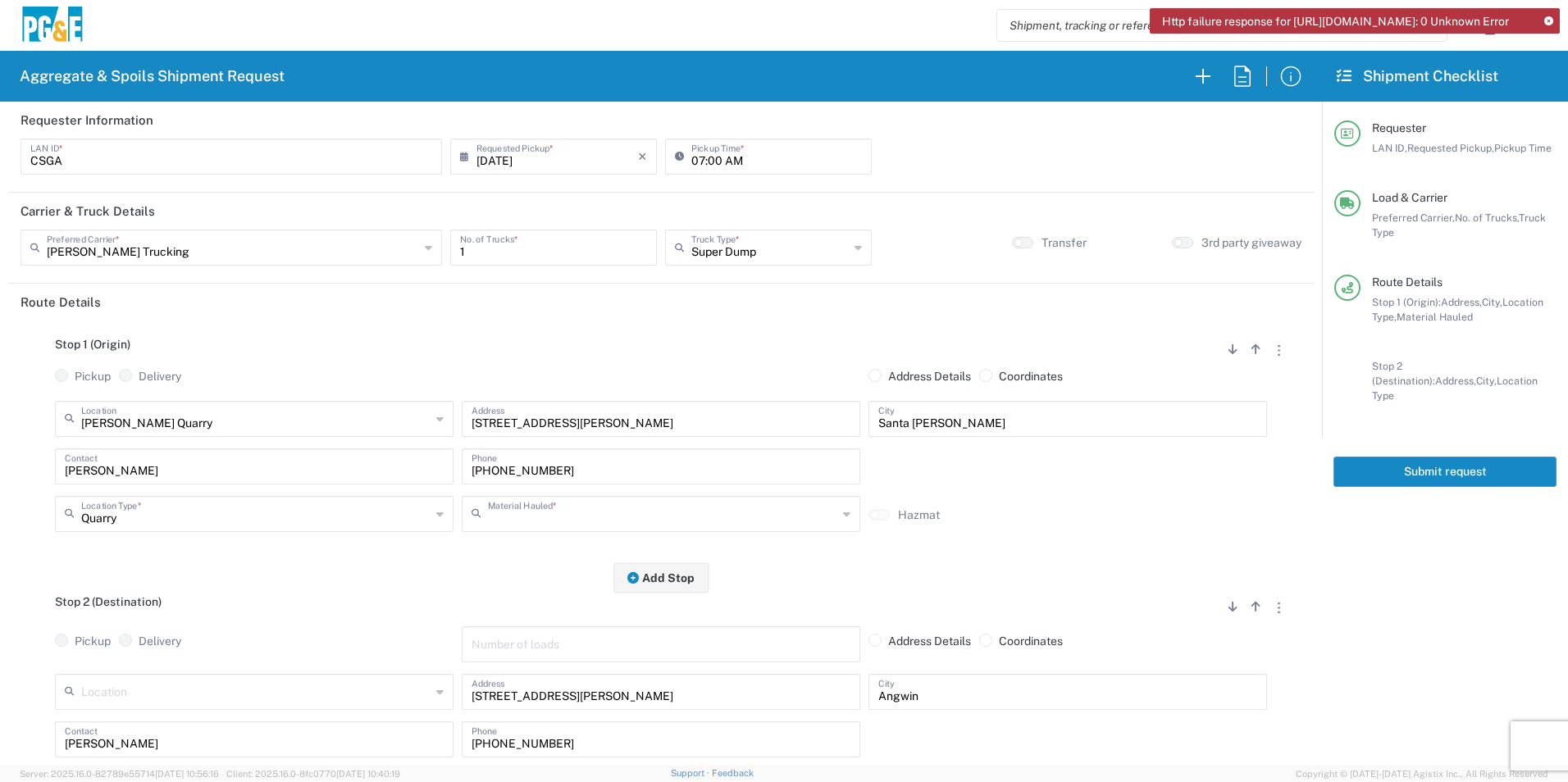
click at [674, 519] on input "text" at bounding box center [663, 513] width 350 height 28
click at [561, 581] on span "Backfill Spec Sand (EMS 4123)" at bounding box center [654, 577] width 391 height 26
type input "Backfill Spec Sand (EMS 4123)"
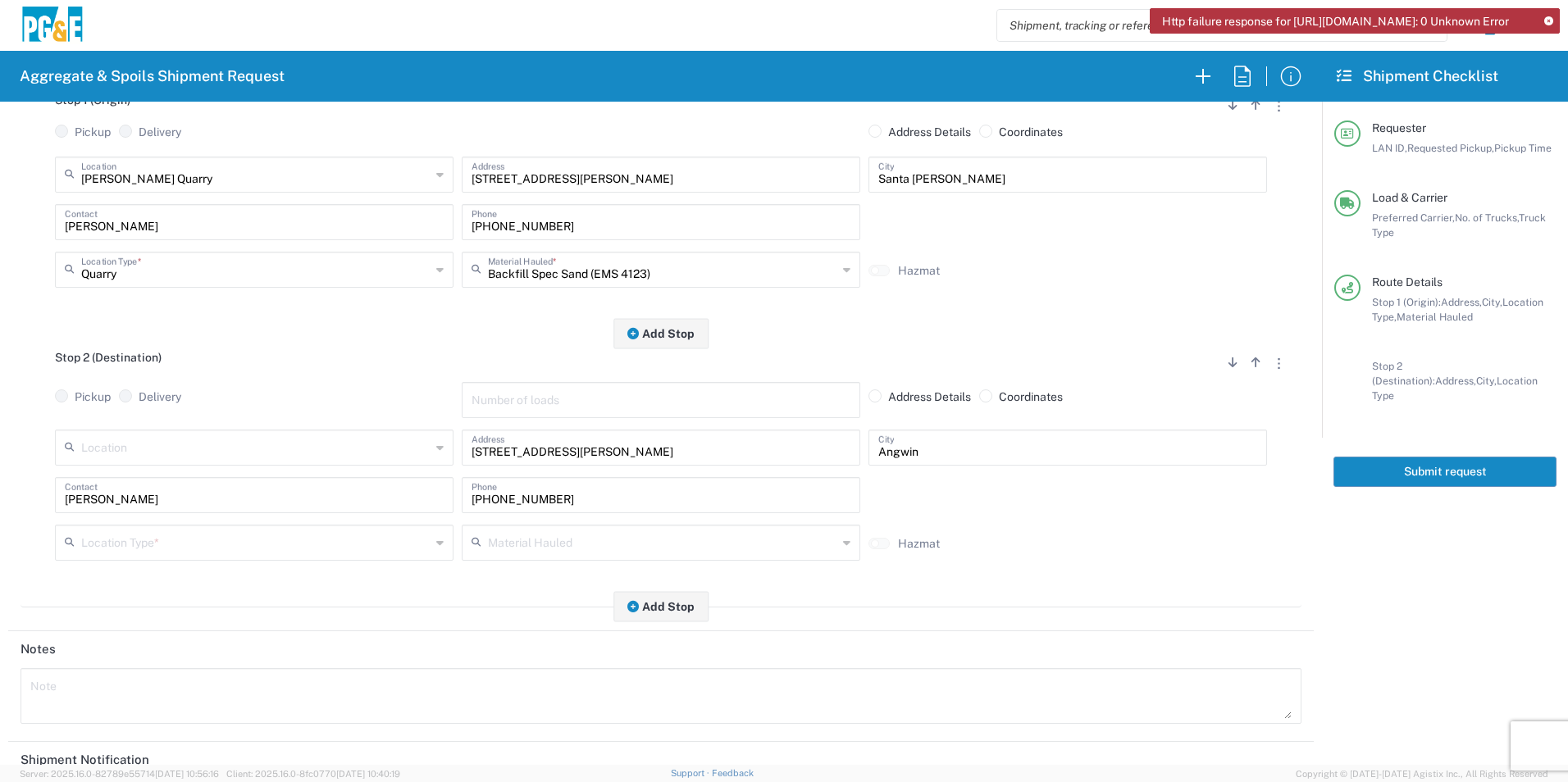
scroll to position [246, 0]
click at [204, 554] on input "text" at bounding box center [256, 540] width 350 height 28
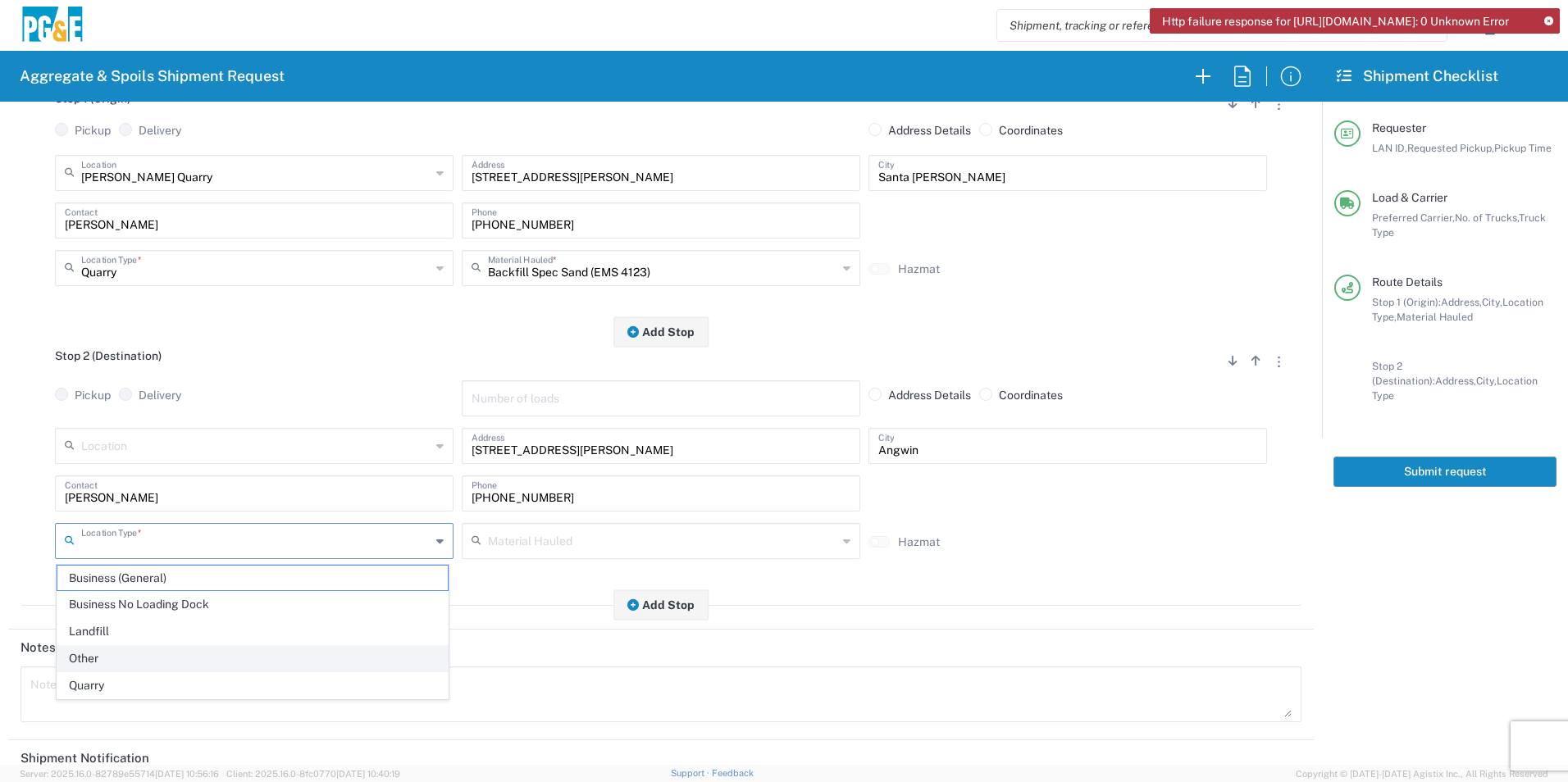
click at [119, 650] on span "Other" at bounding box center [253, 659] width 391 height 26
type input "Other"
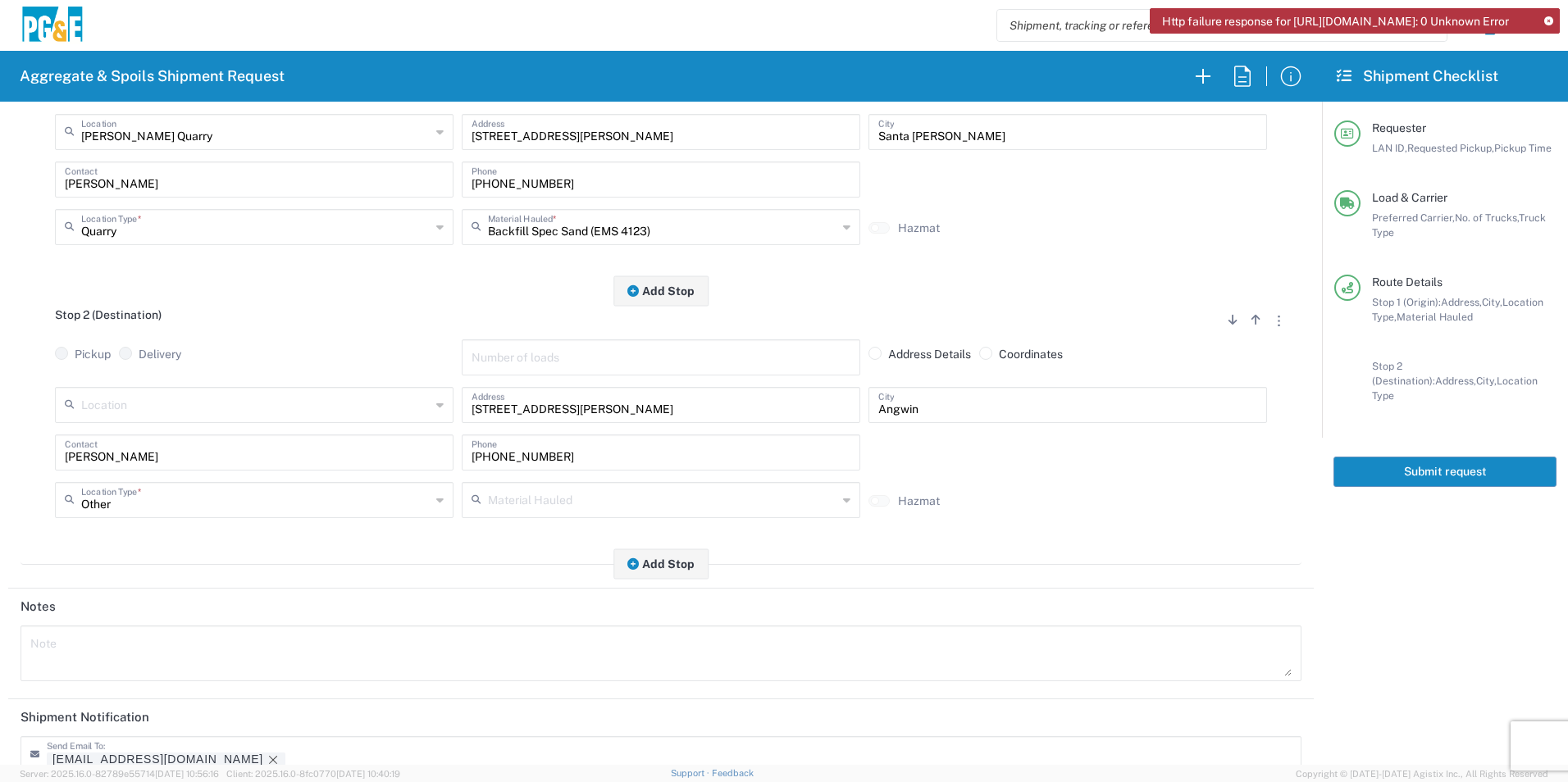
scroll to position [474, 0]
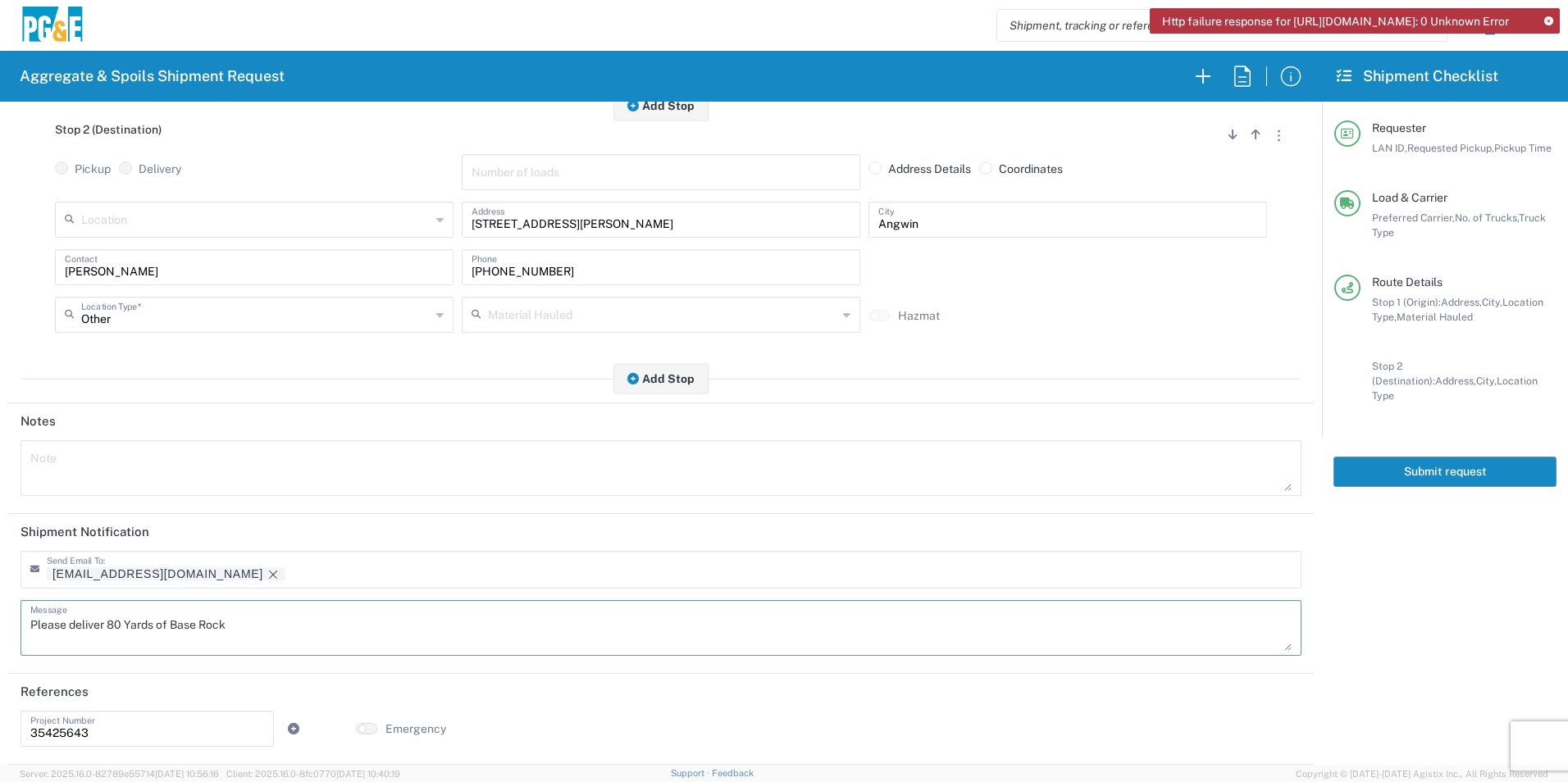
click at [117, 623] on textarea "Please deliver 80 Yards of Base Rock" at bounding box center [661, 628] width 1262 height 46
drag, startPoint x: 156, startPoint y: 578, endPoint x: 157, endPoint y: 559, distance: 19.0
click at [266, 577] on icon "Remove tag" at bounding box center [273, 574] width 13 height 13
drag, startPoint x: 245, startPoint y: 628, endPoint x: 170, endPoint y: 624, distance: 75.1
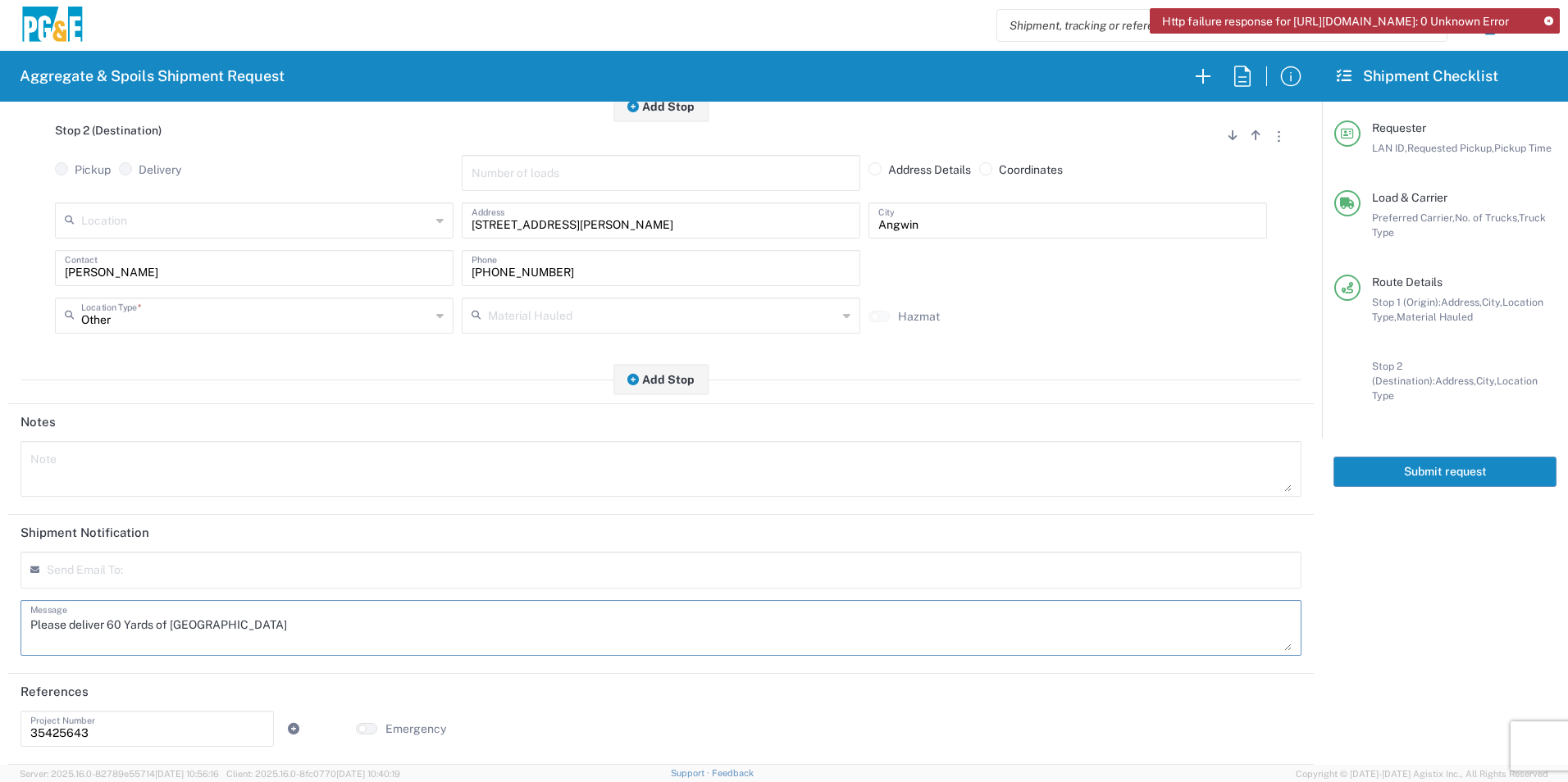
click at [170, 624] on textarea "Please deliver 60 Yards of [GEOGRAPHIC_DATA]" at bounding box center [661, 628] width 1262 height 46
drag, startPoint x: -2, startPoint y: 614, endPoint x: 0, endPoint y: 600, distance: 14.1
click at [0, 600] on html "Http failure response for [URL][DOMAIN_NAME]: 0 Unknown Error Aggregate & Spoil…" at bounding box center [784, 391] width 1568 height 782
type textarea "Please deliver 60 Yards of Sand"
click at [70, 459] on textarea at bounding box center [661, 470] width 1262 height 46
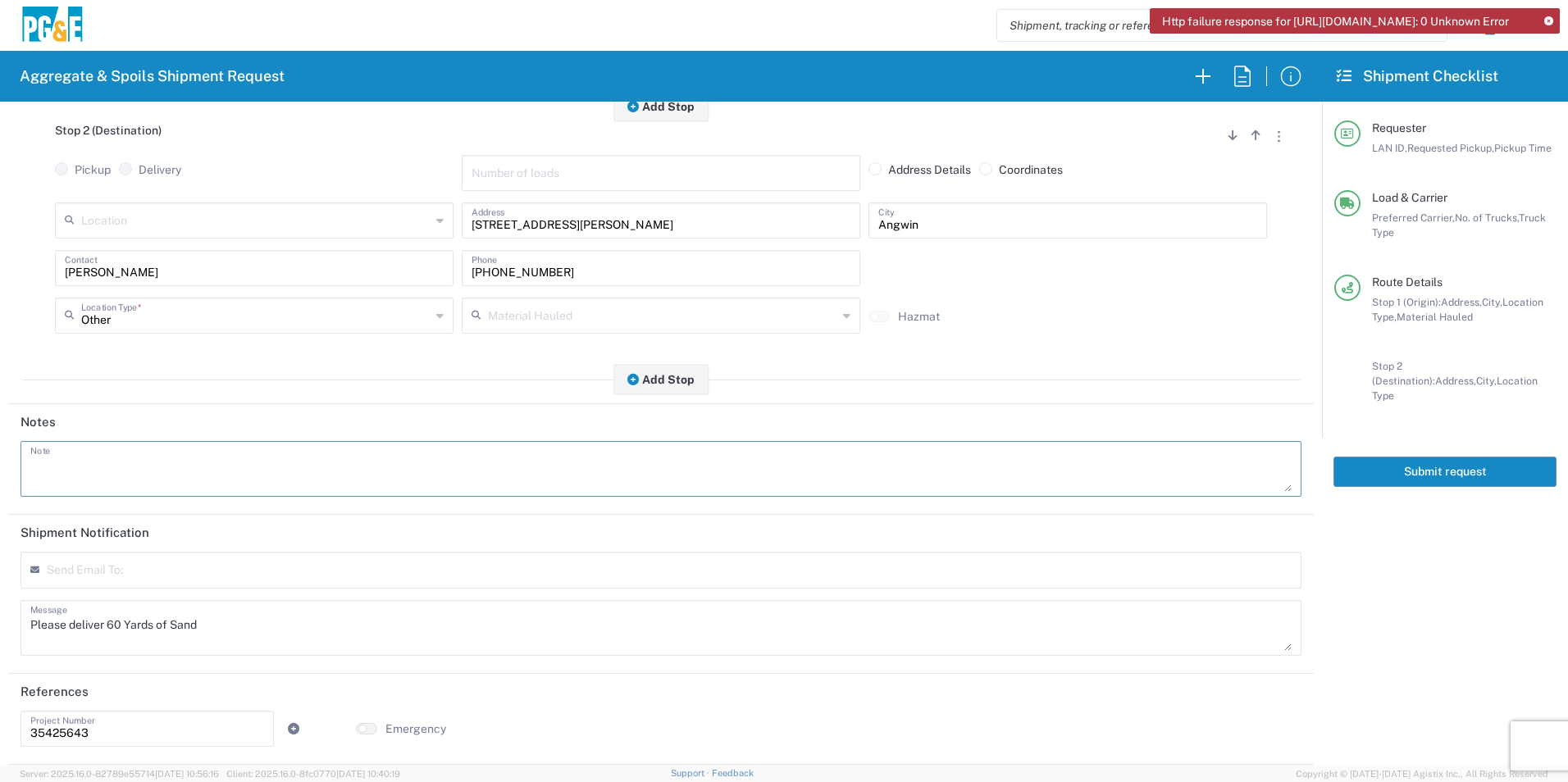
paste textarea "Please deliver 60 Yards of Sand"
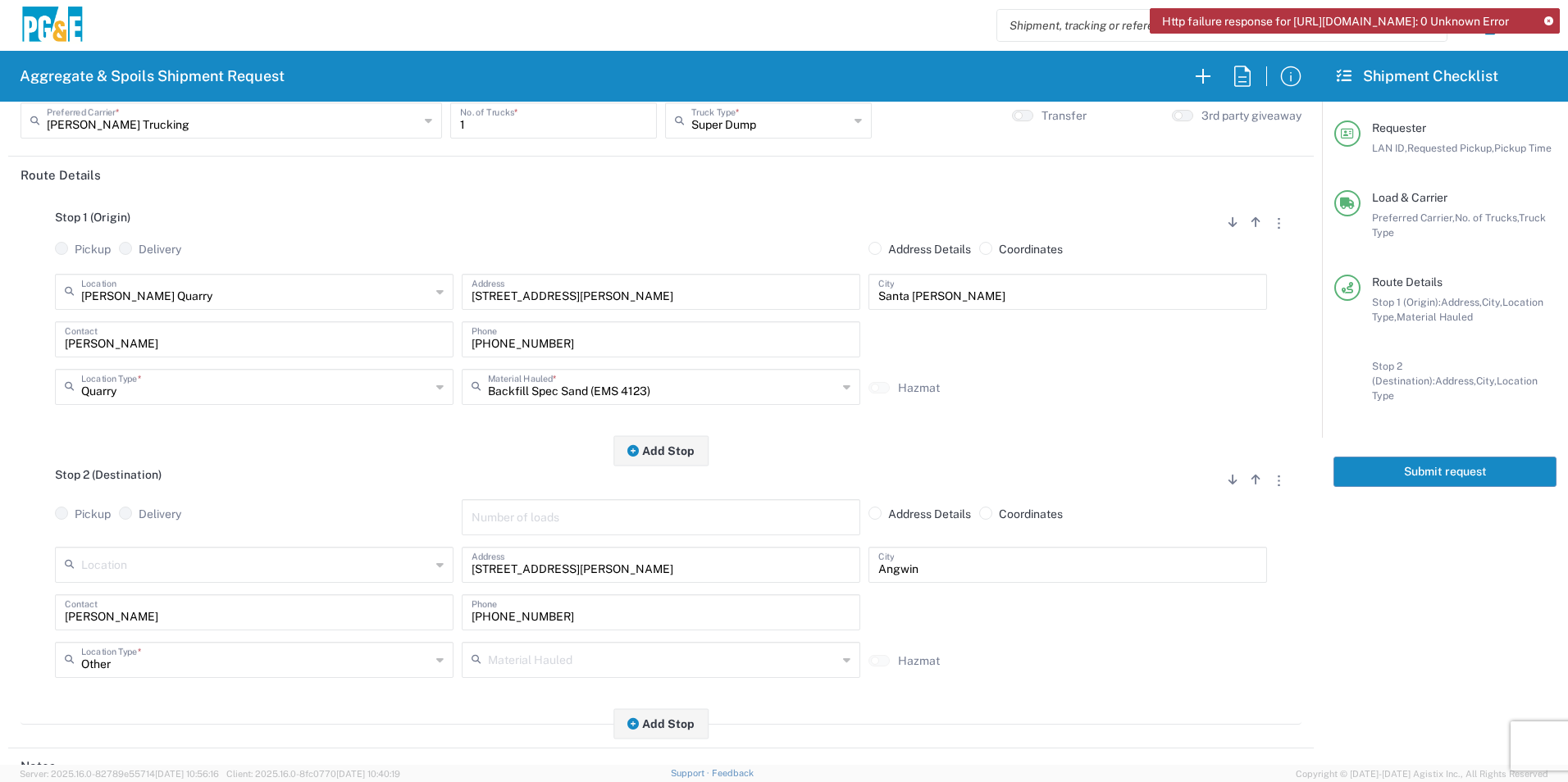
scroll to position [0, 0]
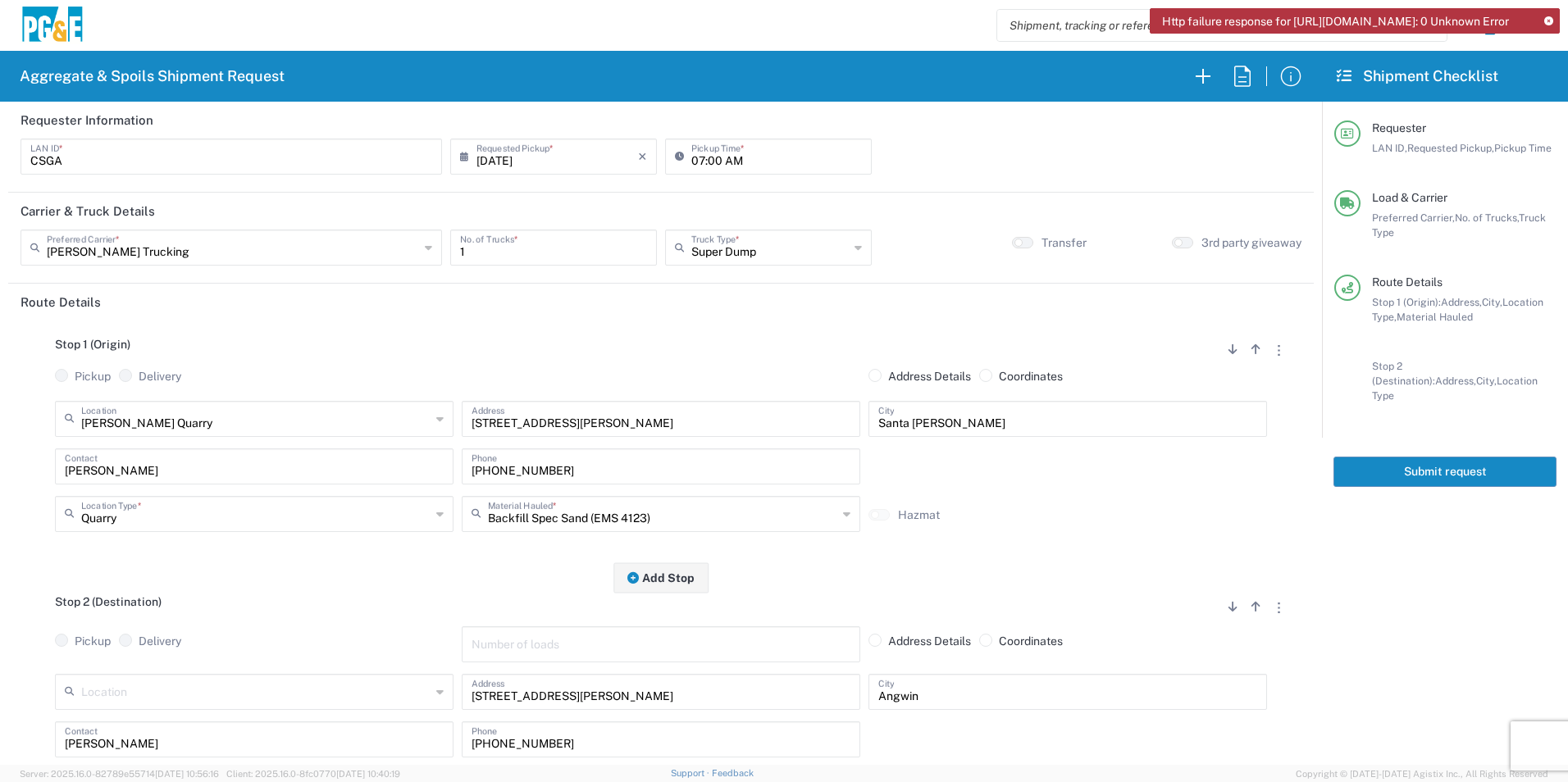
type textarea "Please deliver 60 Yards of Sand"
click at [1405, 457] on button "Submit request" at bounding box center [1445, 472] width 223 height 30
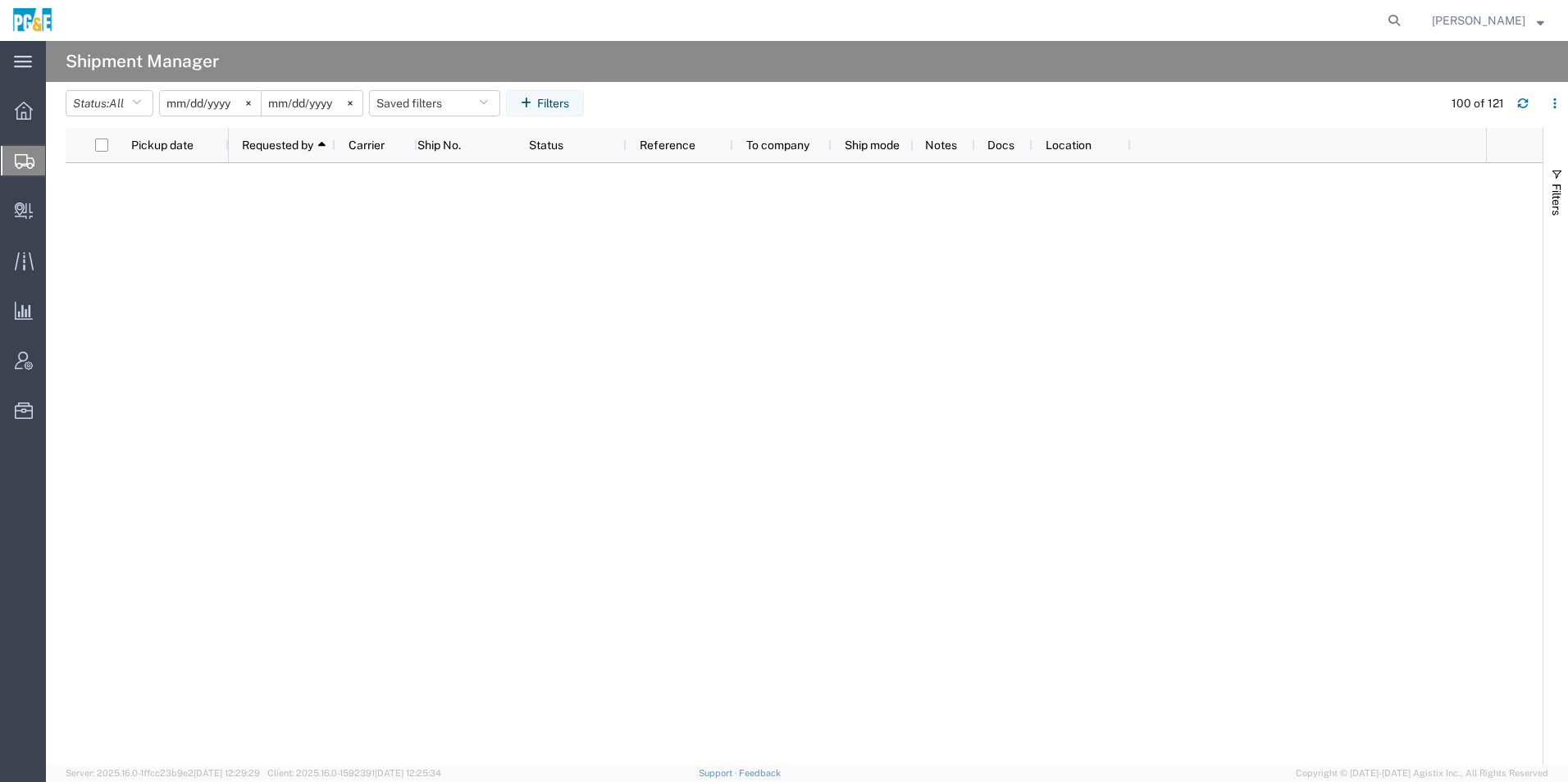
scroll to position [1804, 0]
